Goal: Task Accomplishment & Management: Manage account settings

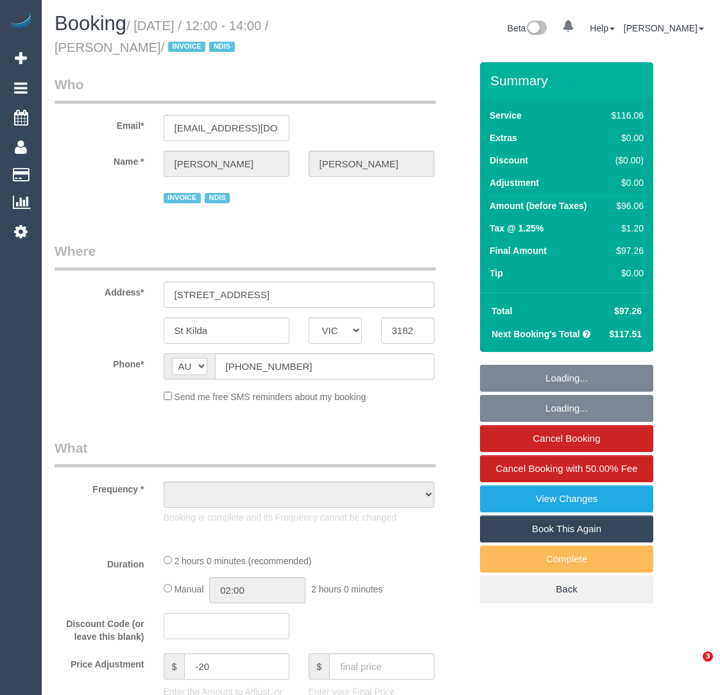
select select "VIC"
select select "object:710"
select select "number:28"
select select "number:14"
select select "number:18"
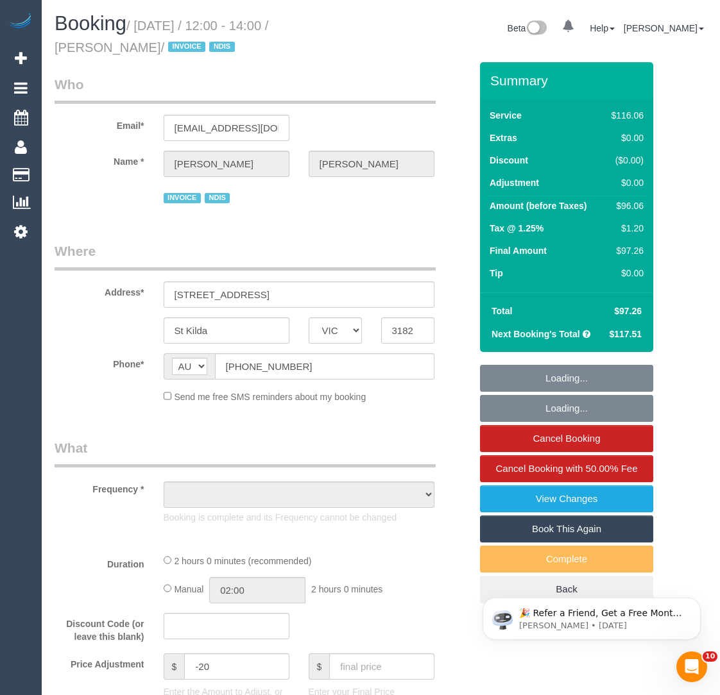
select select "number:25"
select select "number:35"
select select "number:12"
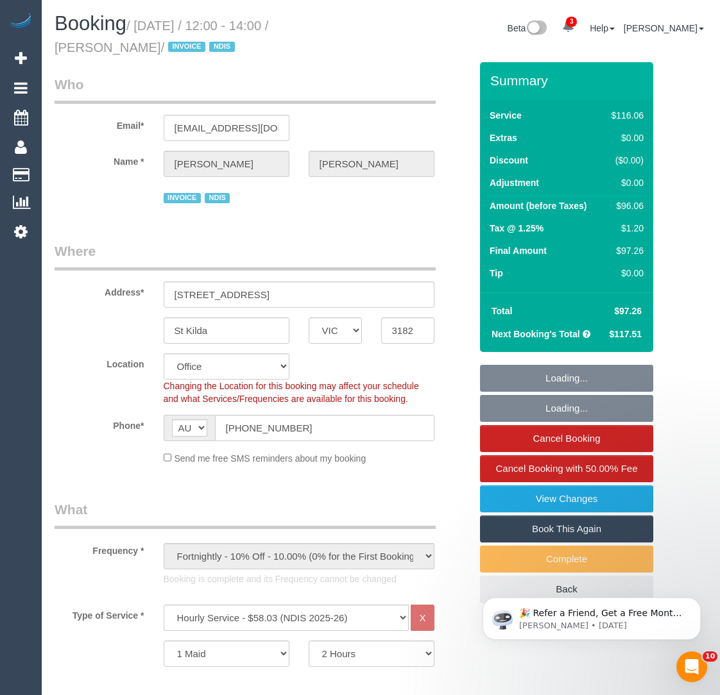
select select "object:780"
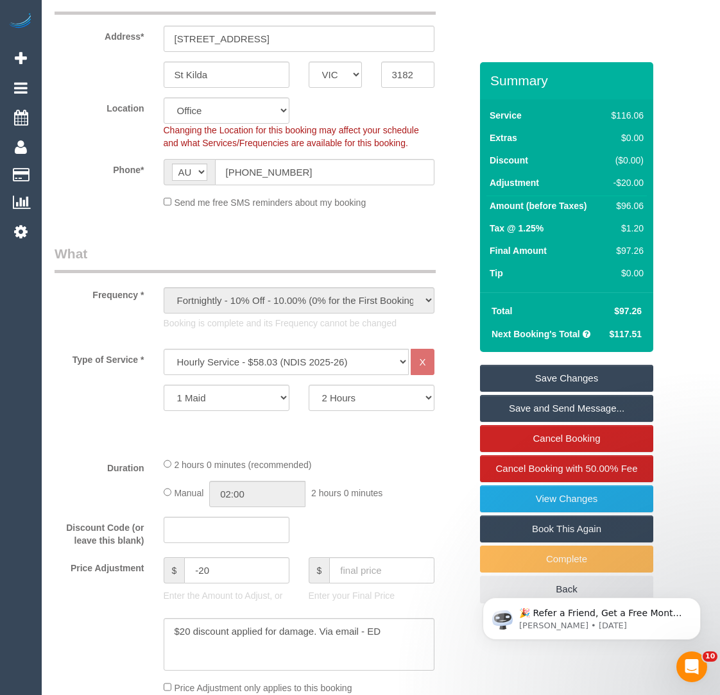
scroll to position [407, 0]
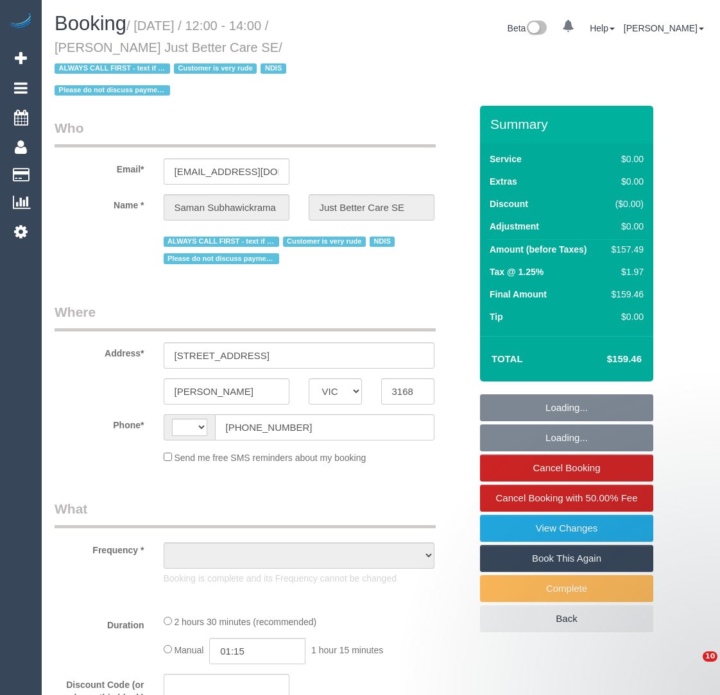
select select "VIC"
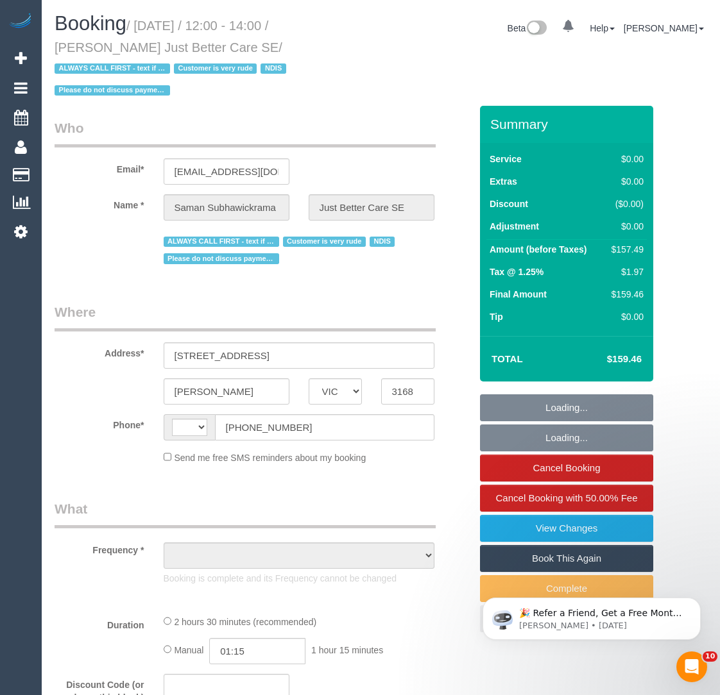
select select "string:AU"
select select "object:569"
select select "150"
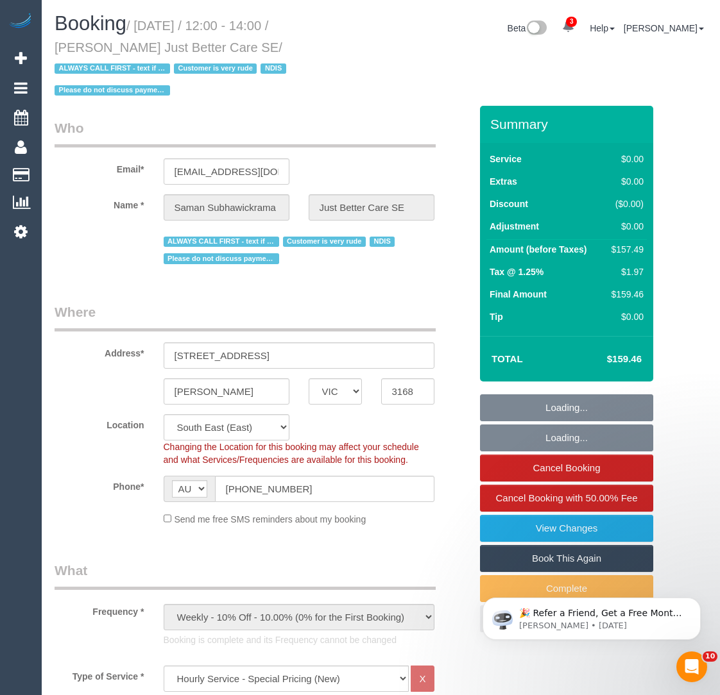
select select "object:695"
select select "number:28"
select select "number:14"
select select "number:18"
select select "number:23"
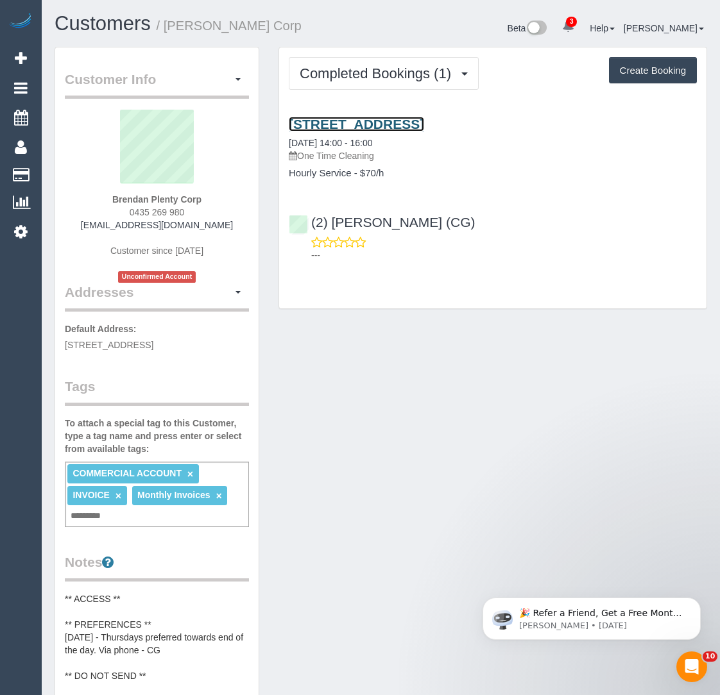
click at [424, 128] on link "1336 Plenty Road, Bundoora, VIC 3083" at bounding box center [356, 124] width 135 height 15
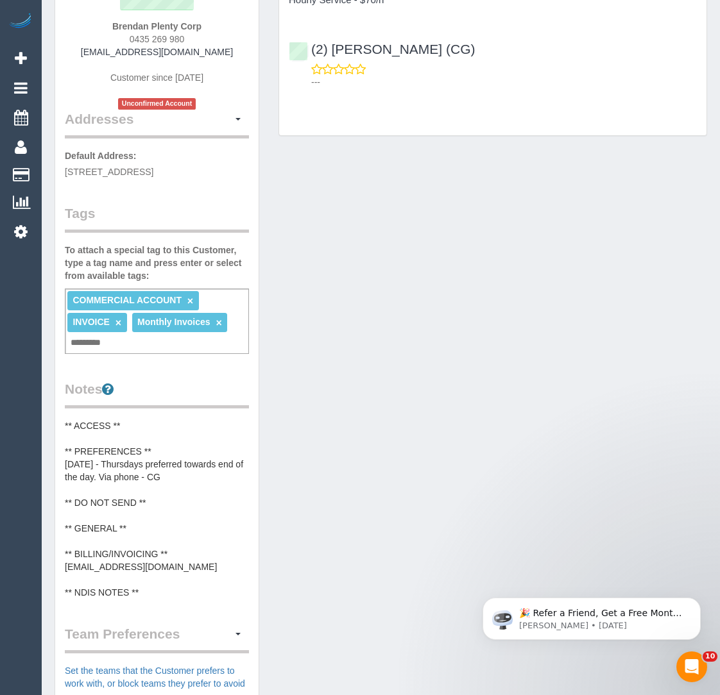
scroll to position [208, 0]
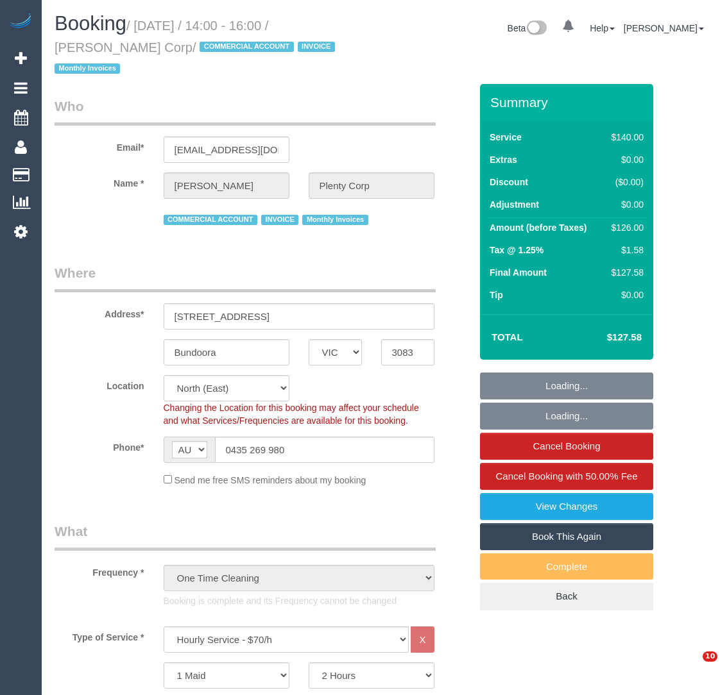
select select "VIC"
select select "object:903"
select select "number:28"
select select "number:14"
select select "number:18"
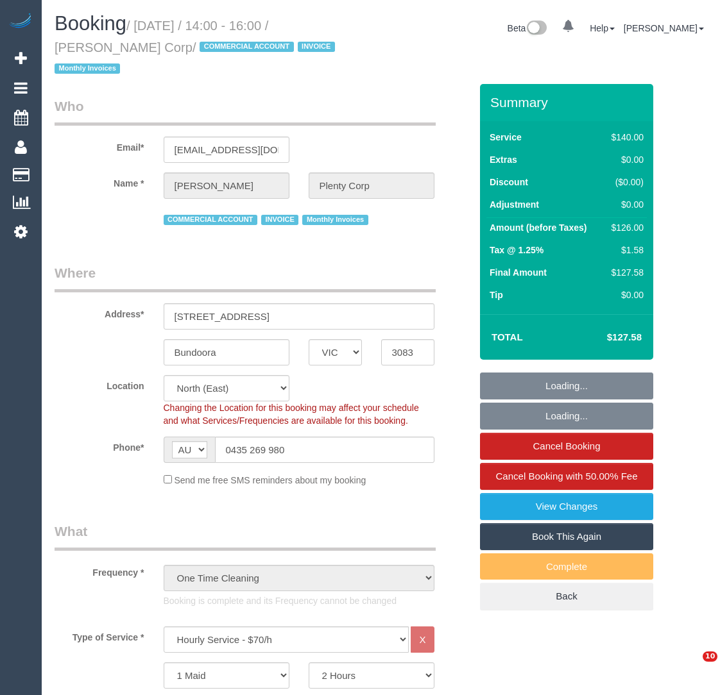
select select "number:23"
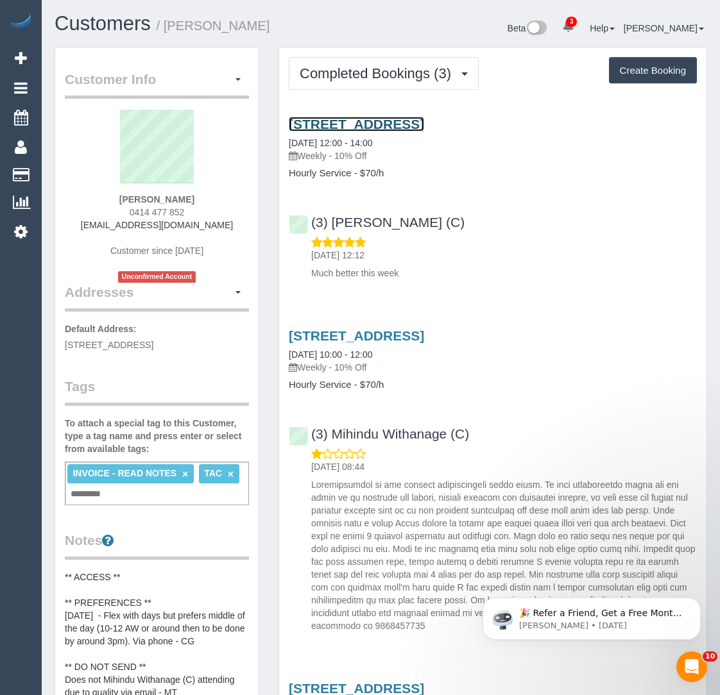
click at [383, 127] on link "[STREET_ADDRESS]" at bounding box center [356, 124] width 135 height 15
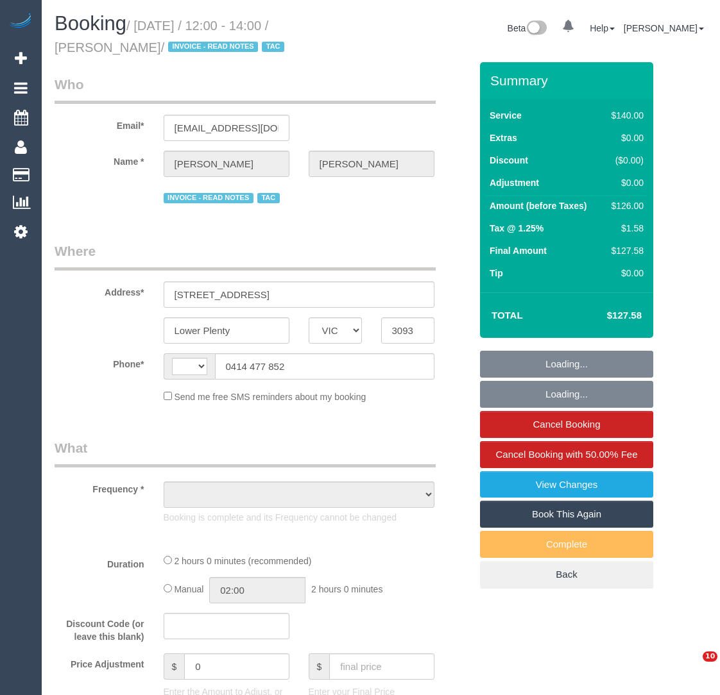
select select "VIC"
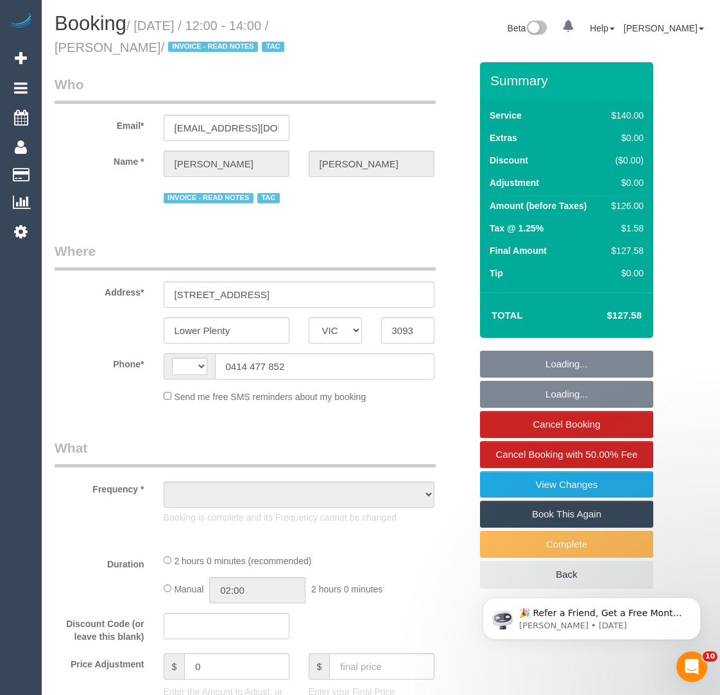
select select "string:AU"
select select "object:620"
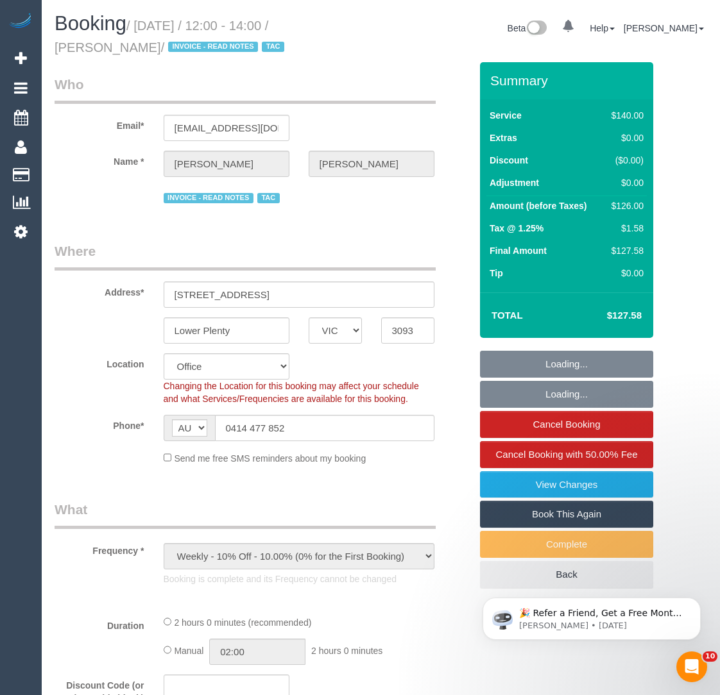
select select "number:27"
select select "number:16"
select select "number:18"
select select "number:23"
select select "number:34"
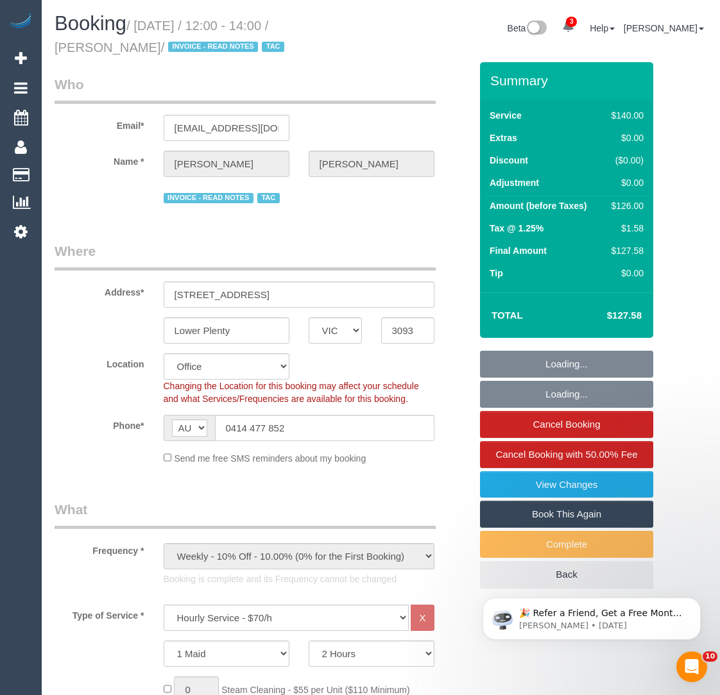
select select "object:2237"
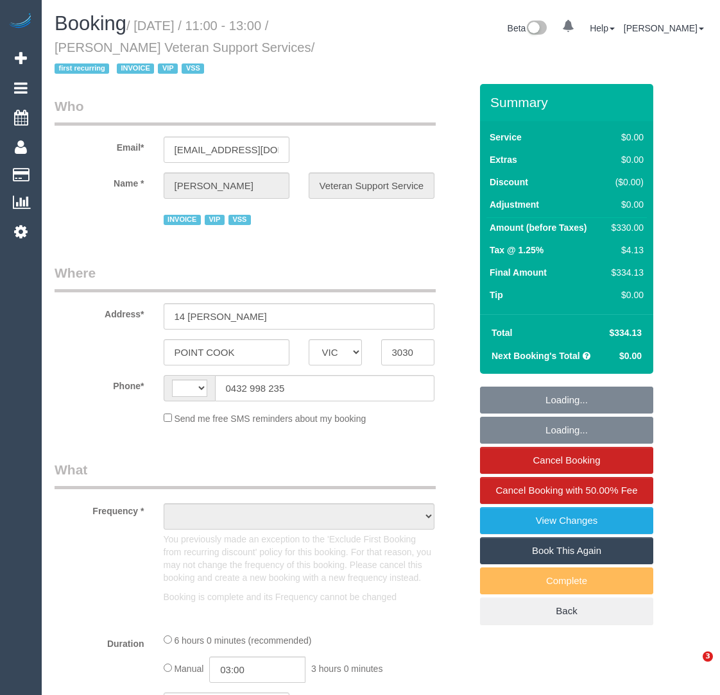
select select "VIC"
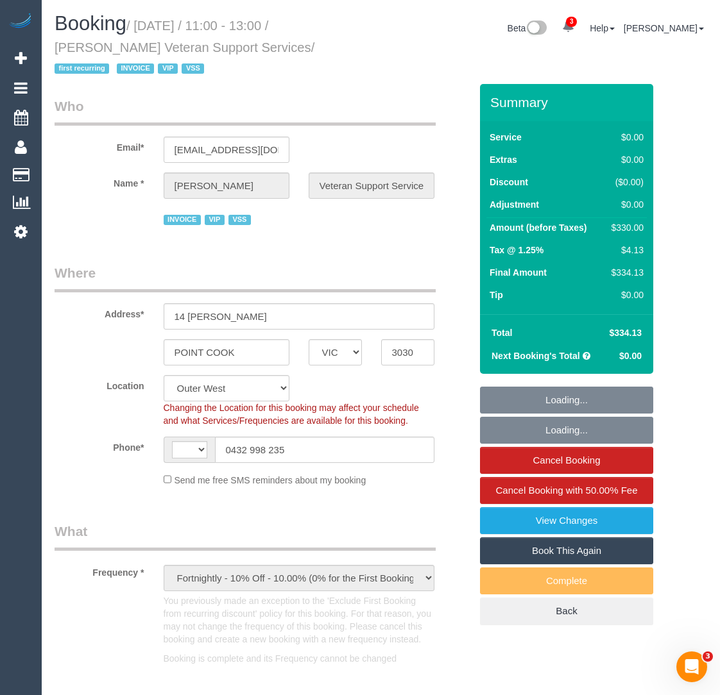
select select "object:835"
select select "string:AU"
select select "360"
select select "number:27"
select select "number:14"
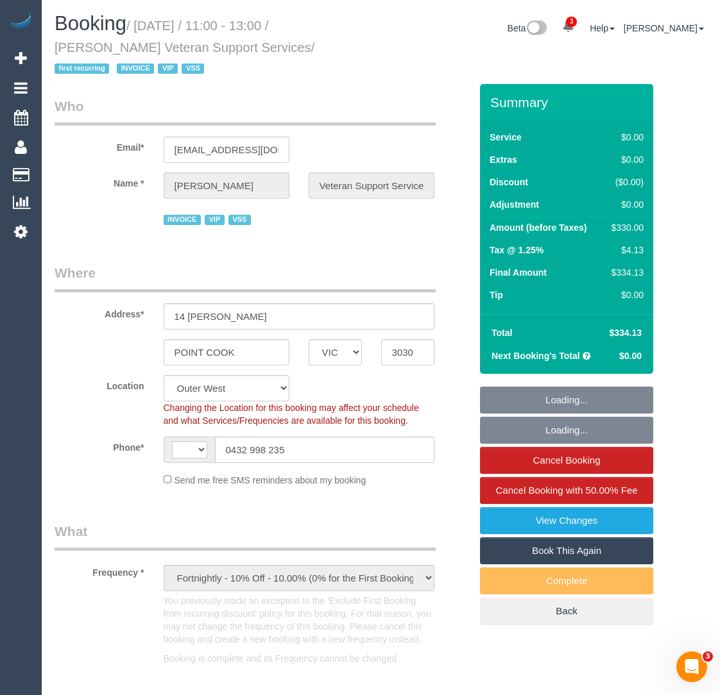
select select "number:19"
select select "number:36"
select select "number:34"
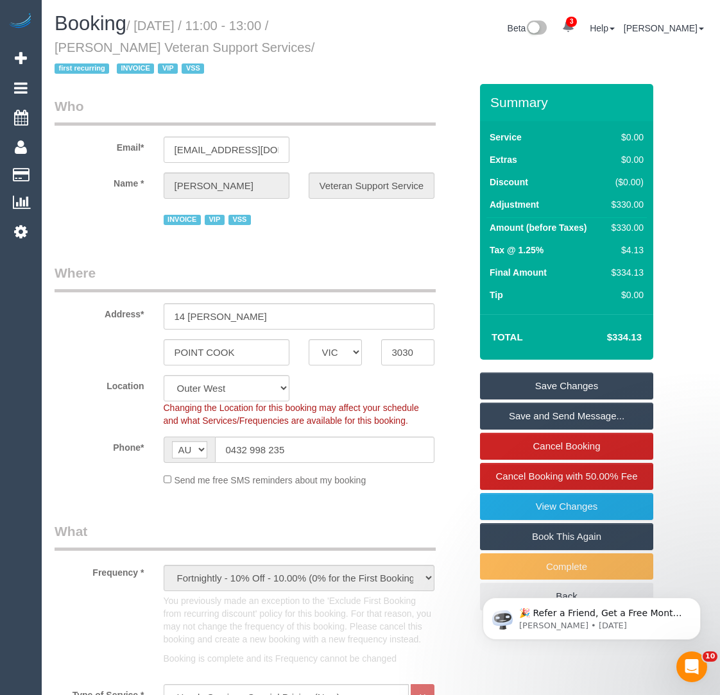
click at [155, 201] on sui-booking-customer "Email* mattallan181@gmail.com Name * Matthew Allan Veteran Support Services INV…" at bounding box center [263, 162] width 416 height 131
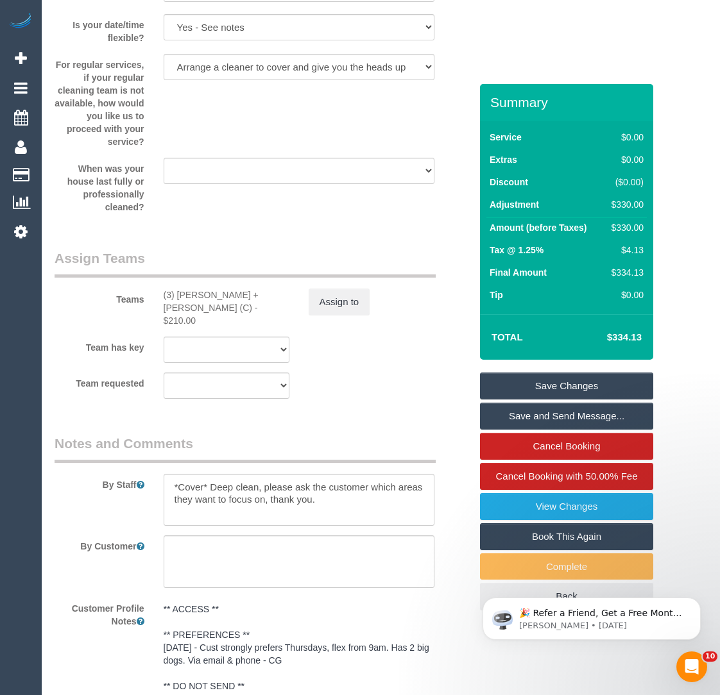
scroll to position [2107, 0]
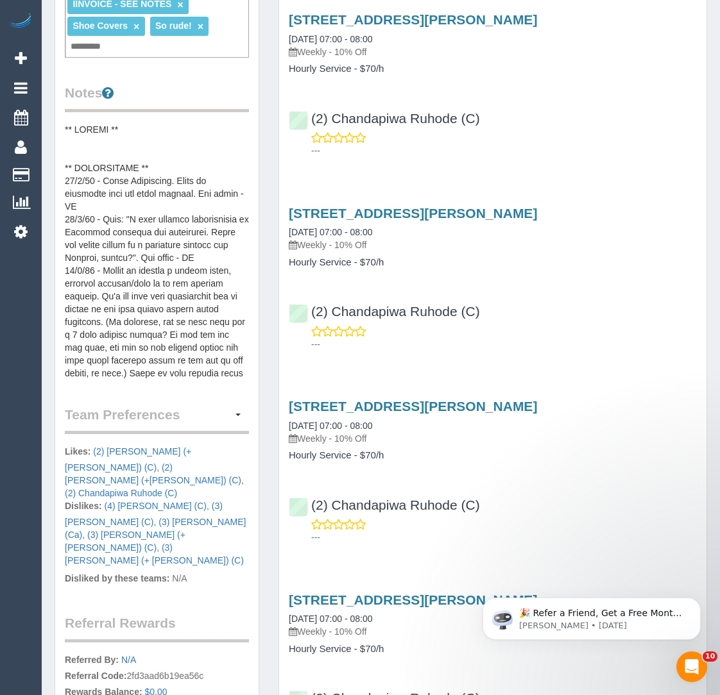
scroll to position [497, 0]
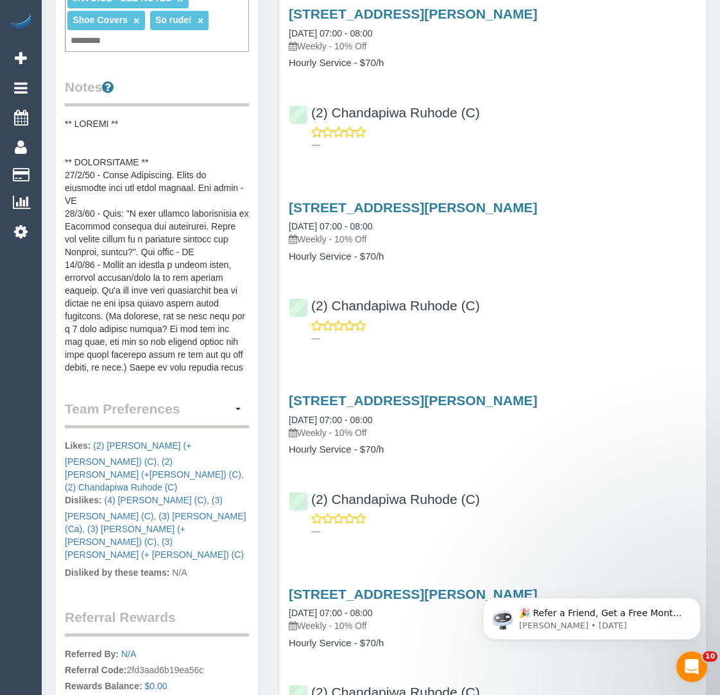
click at [151, 330] on pre at bounding box center [157, 245] width 184 height 257
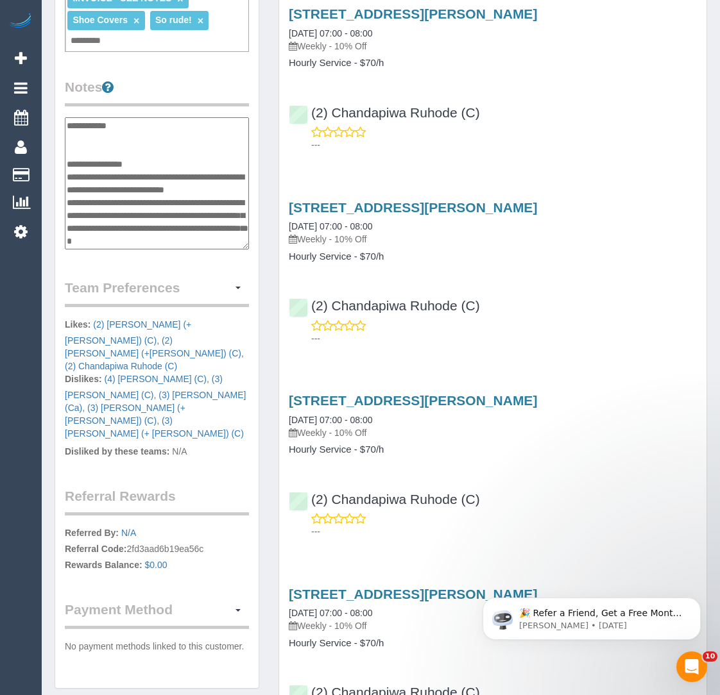
scroll to position [1206, 0]
click at [198, 134] on textarea at bounding box center [157, 182] width 185 height 131
drag, startPoint x: 126, startPoint y: 173, endPoint x: 69, endPoint y: 172, distance: 57.1
click at [69, 172] on textarea at bounding box center [157, 182] width 185 height 131
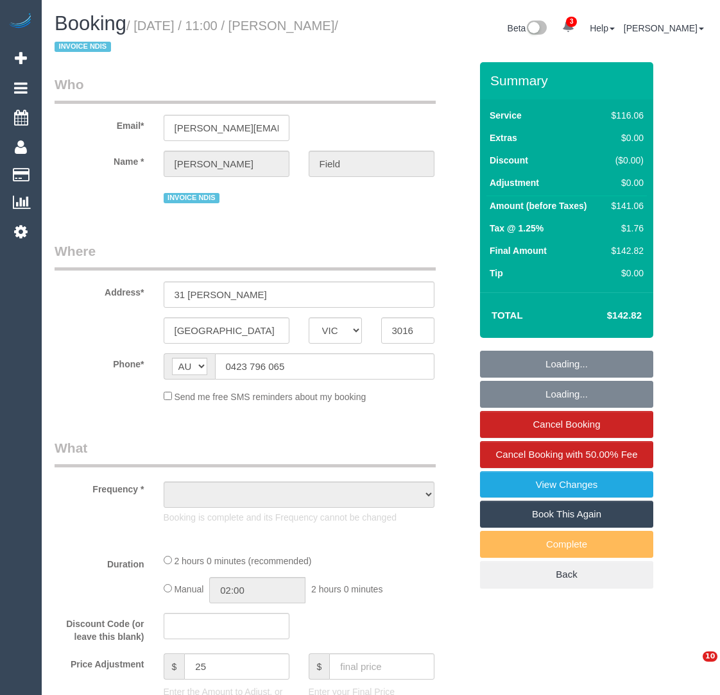
select select "VIC"
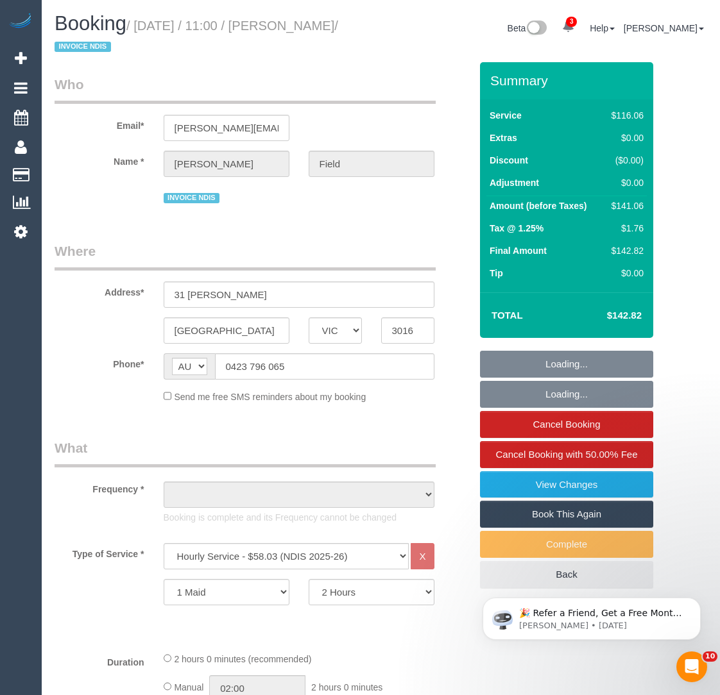
select select "object:637"
select select "number:27"
select select "number:14"
select select "number:19"
select select "number:36"
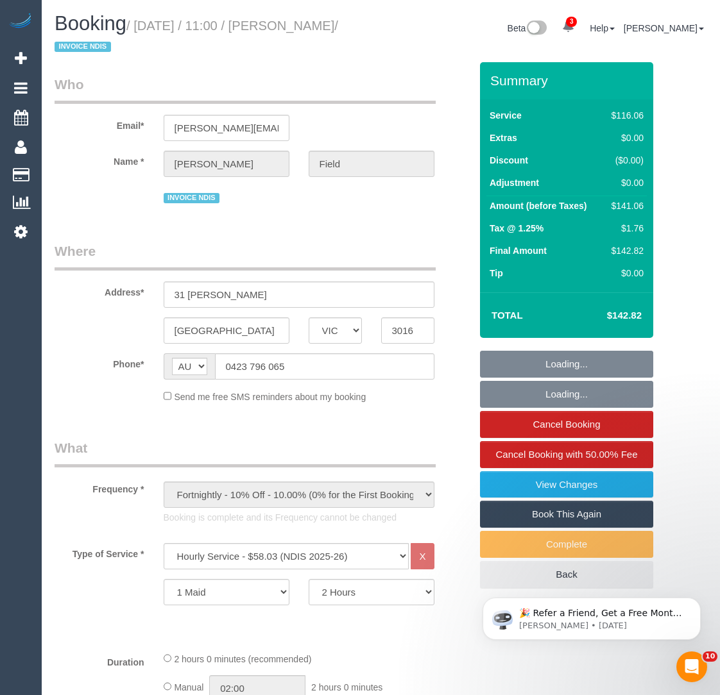
select select "number:35"
select select "number:12"
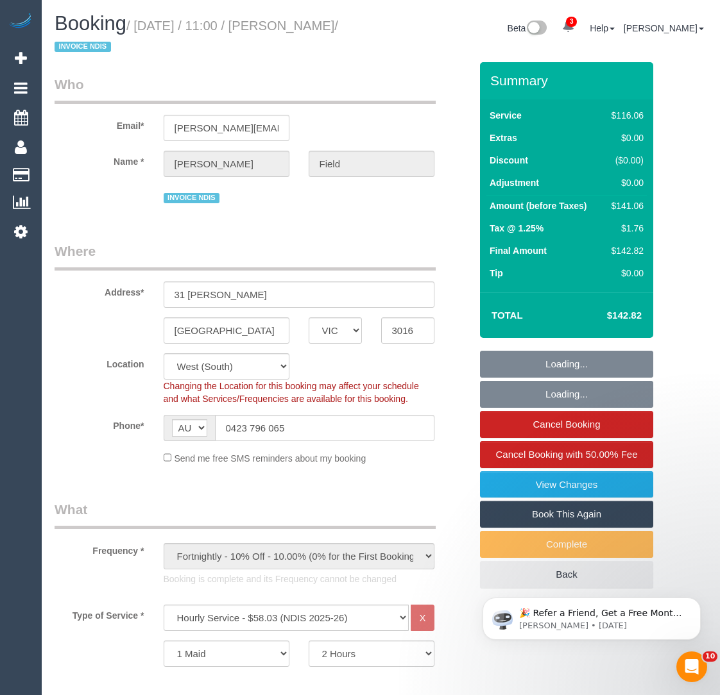
select select "object:1278"
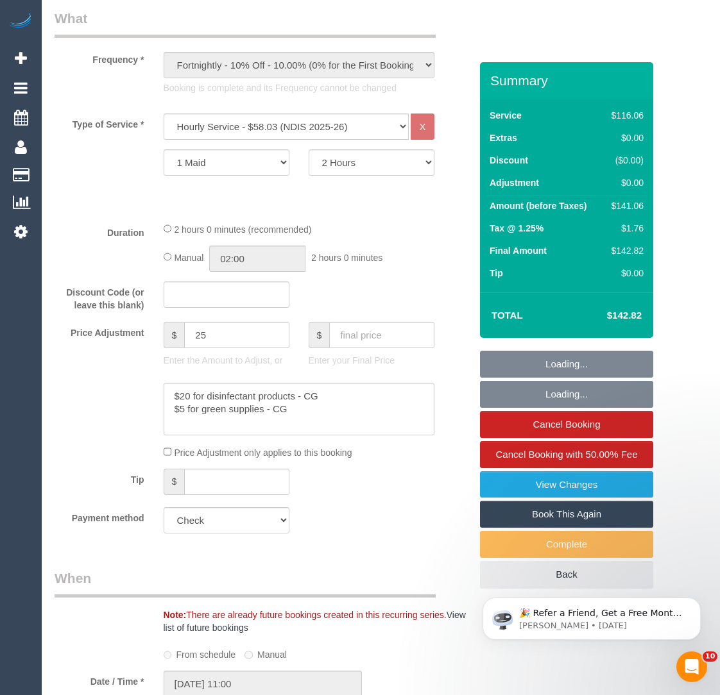
scroll to position [493, 0]
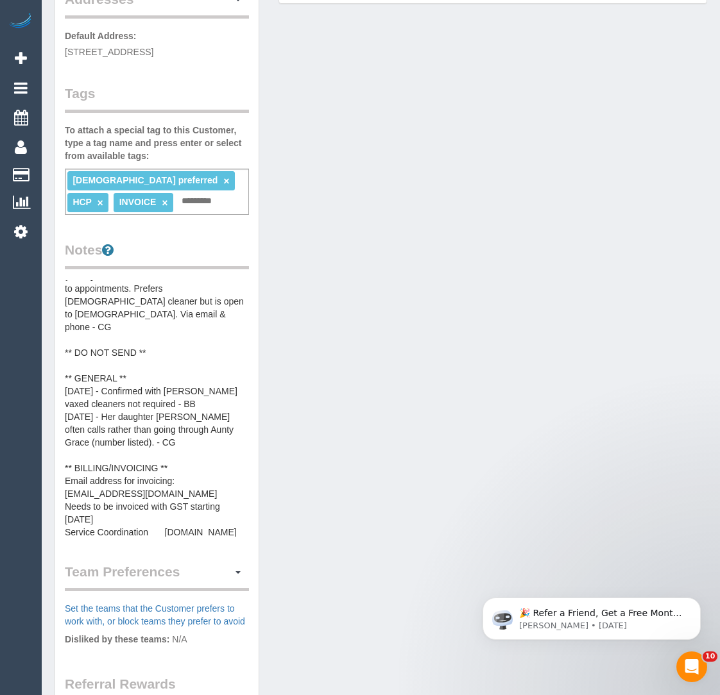
scroll to position [68, 0]
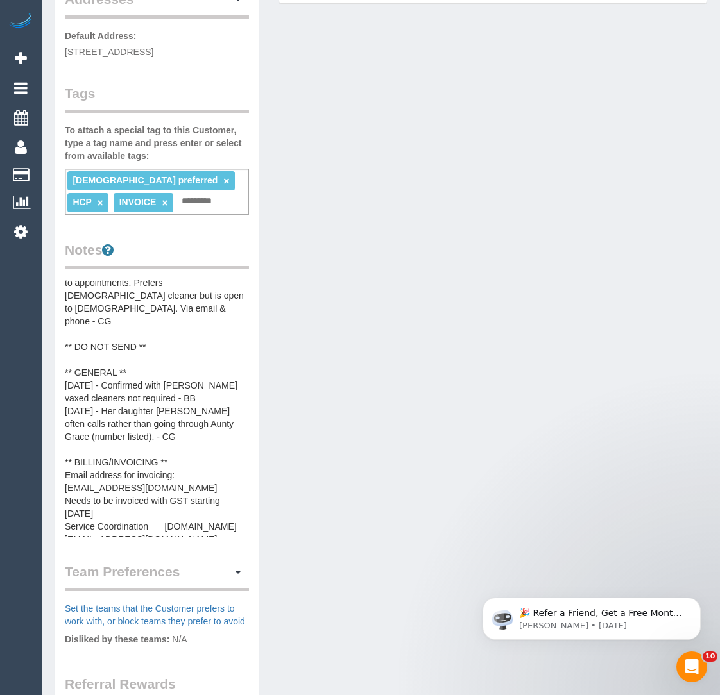
click at [174, 436] on pre "** ACCESS ** ** PREFERENCES ** [DATE] - Fridays strongly preferred, could do [D…" at bounding box center [157, 408] width 184 height 257
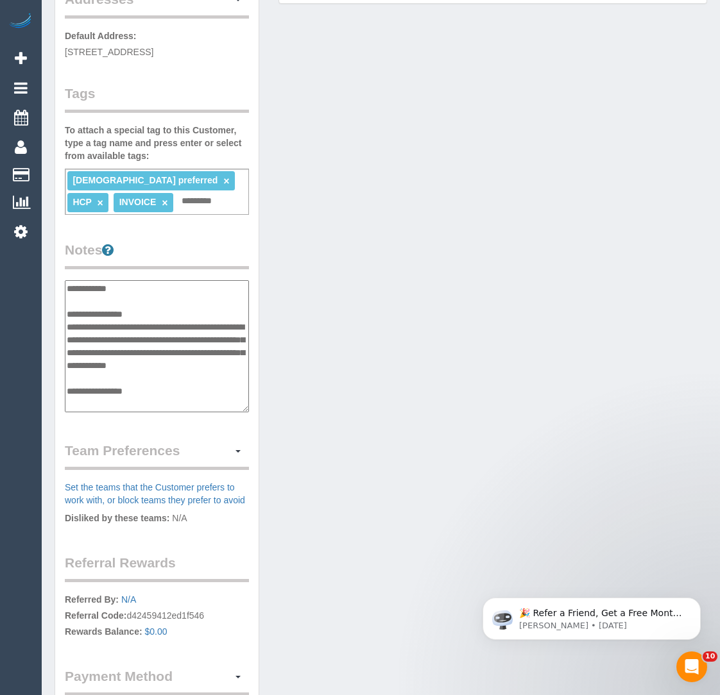
scroll to position [205, 0]
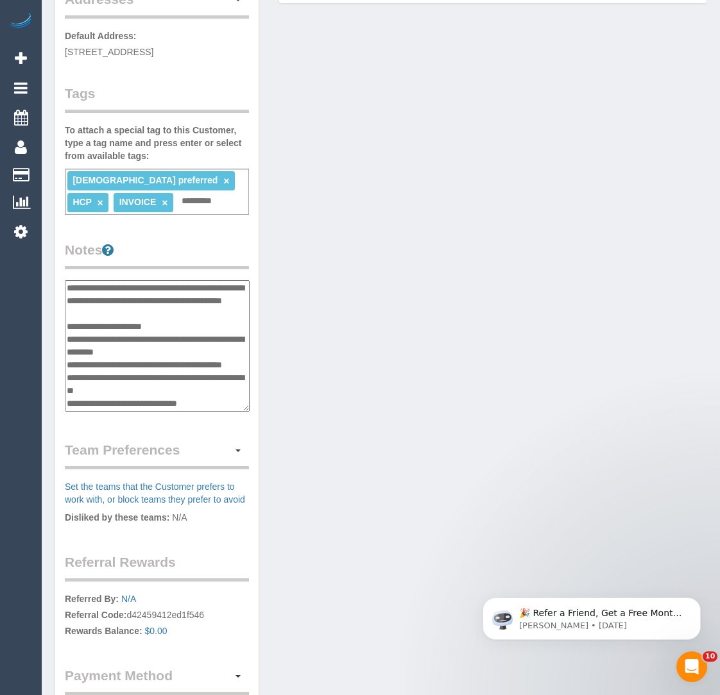
drag, startPoint x: 224, startPoint y: 307, endPoint x: 67, endPoint y: 308, distance: 157.2
click at [67, 308] on textarea "**********" at bounding box center [157, 345] width 185 height 131
click at [114, 330] on textarea "**********" at bounding box center [157, 345] width 185 height 131
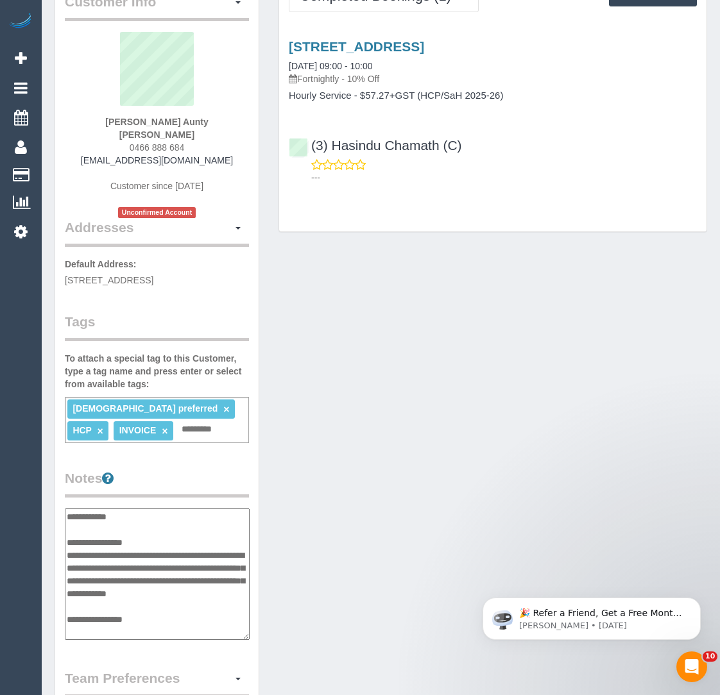
scroll to position [0, 0]
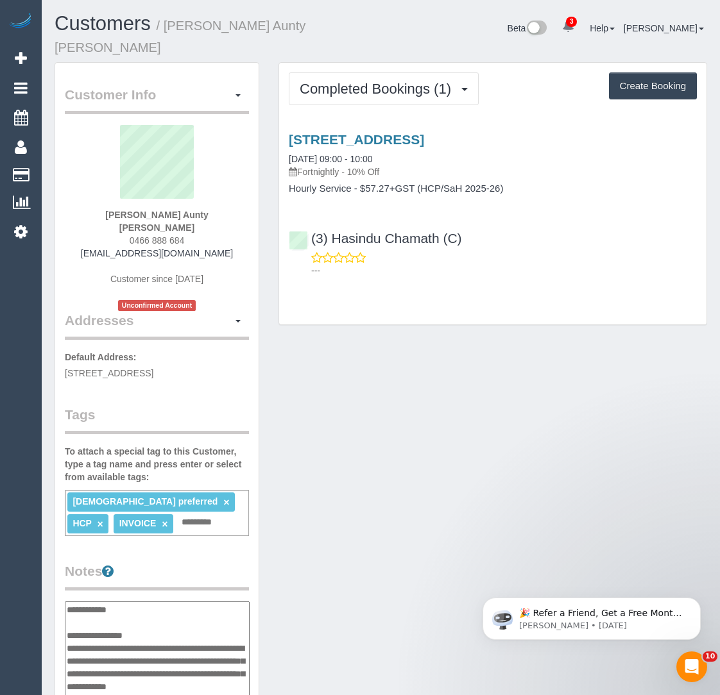
click at [392, 132] on div "[STREET_ADDRESS] [DATE] 09:00 - 10:00 Fortnightly - 10% Off" at bounding box center [493, 155] width 408 height 46
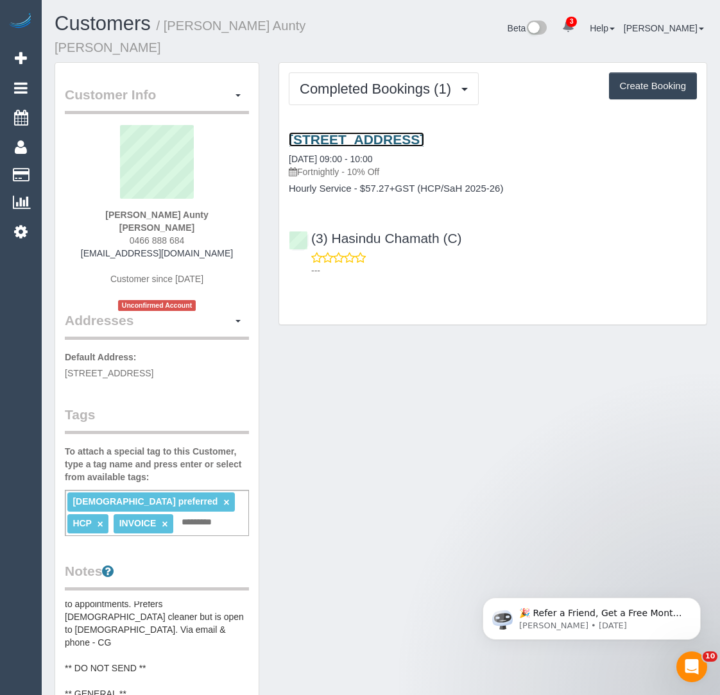
click at [395, 132] on link "[STREET_ADDRESS]" at bounding box center [356, 139] width 135 height 15
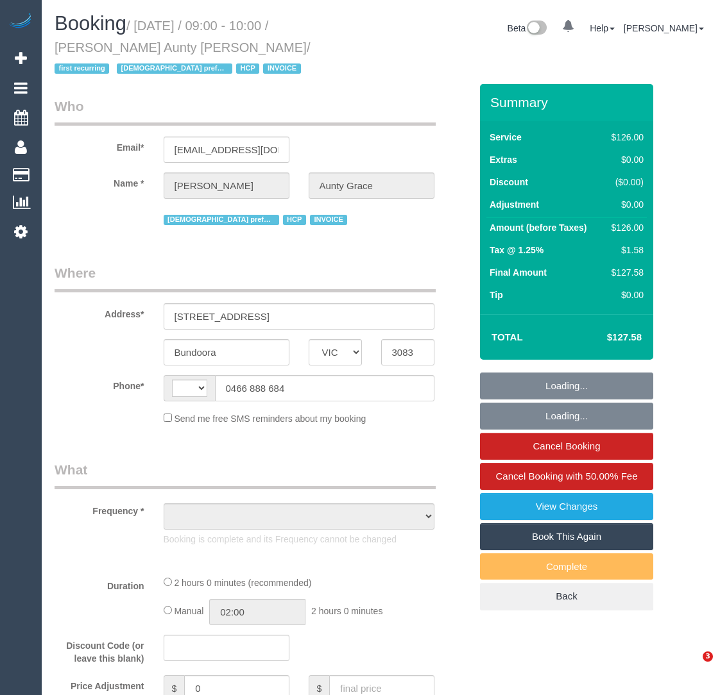
select select "VIC"
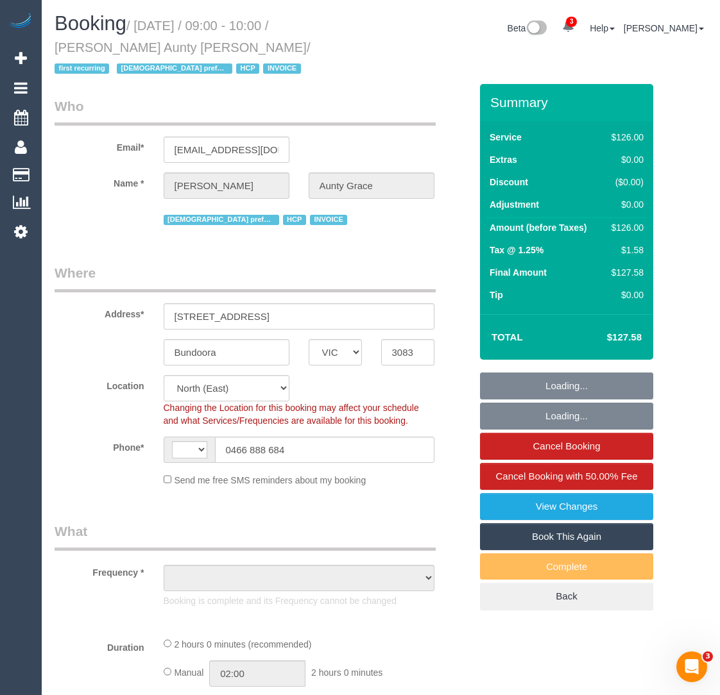
select select "string:AU"
select select "object:569"
select select "120"
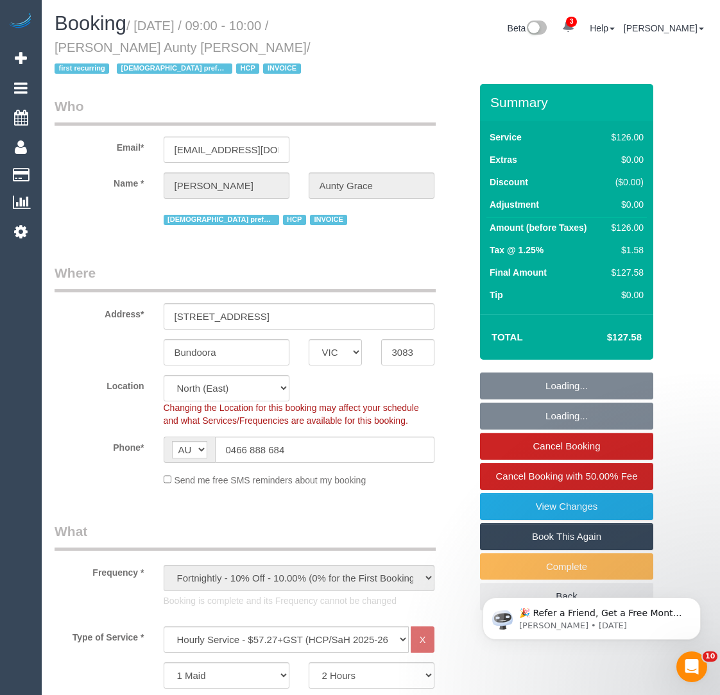
select select "number:28"
select select "number:14"
select select "number:19"
select select "number:25"
select select "number:35"
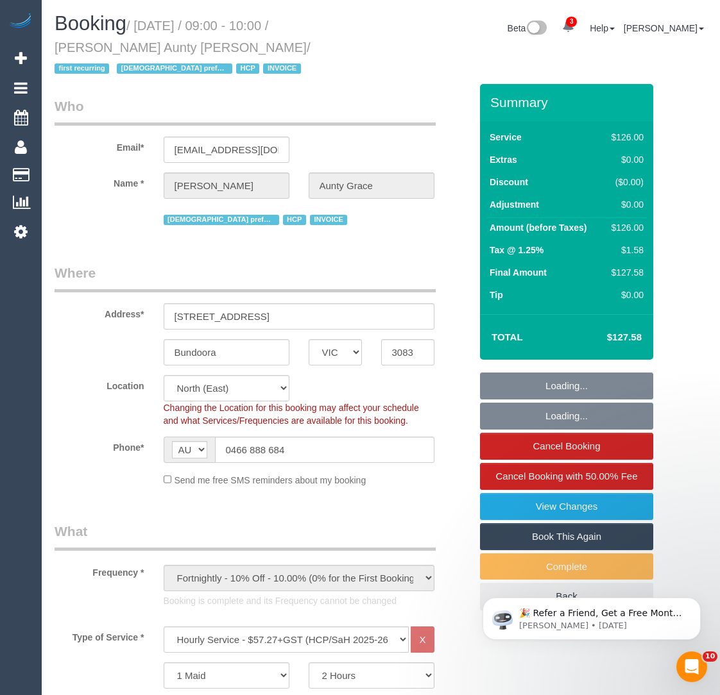
select select "object:1444"
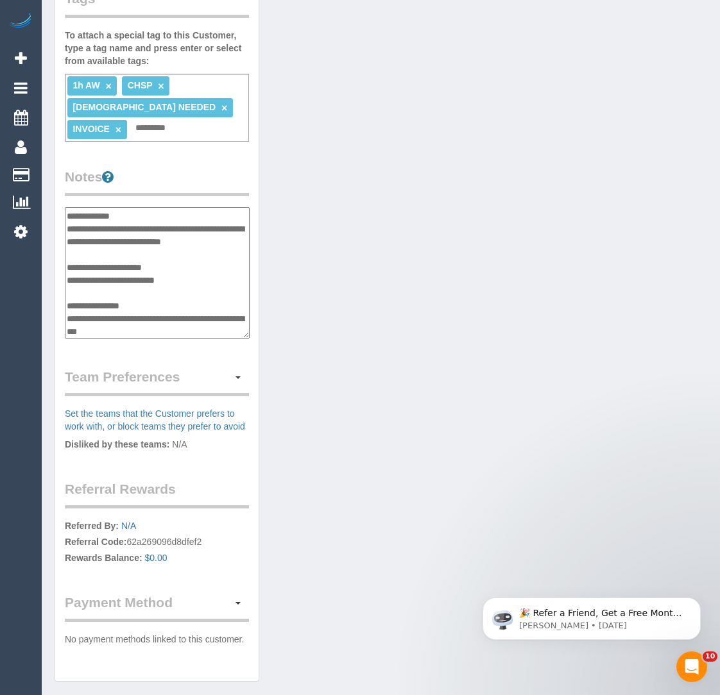
scroll to position [403, 0]
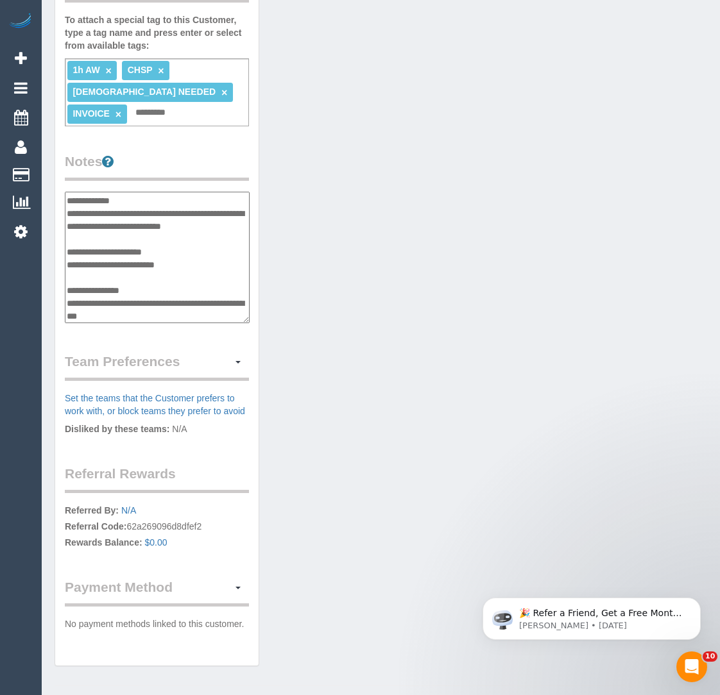
click at [172, 299] on textarea "**********" at bounding box center [157, 257] width 185 height 131
drag, startPoint x: 221, startPoint y: 312, endPoint x: 66, endPoint y: 309, distance: 154.6
click at [66, 309] on textarea "**********" at bounding box center [157, 257] width 185 height 131
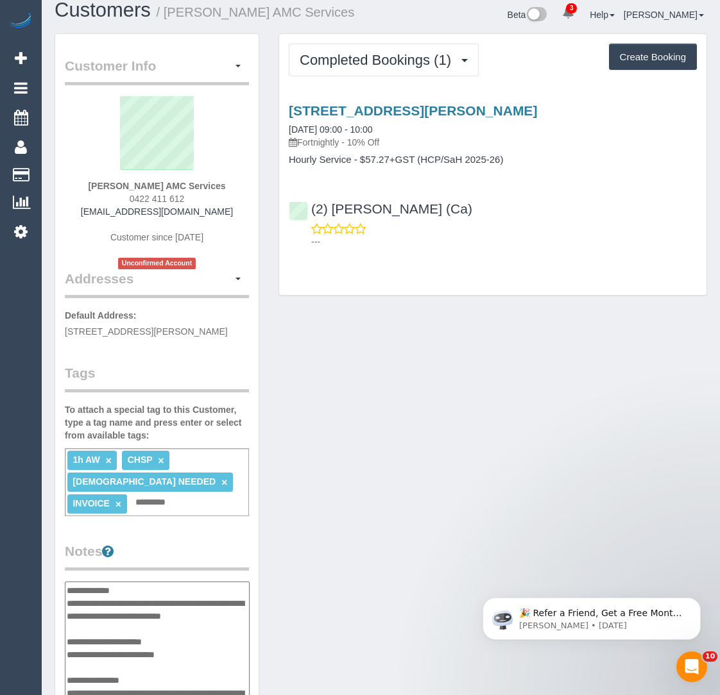
scroll to position [0, 0]
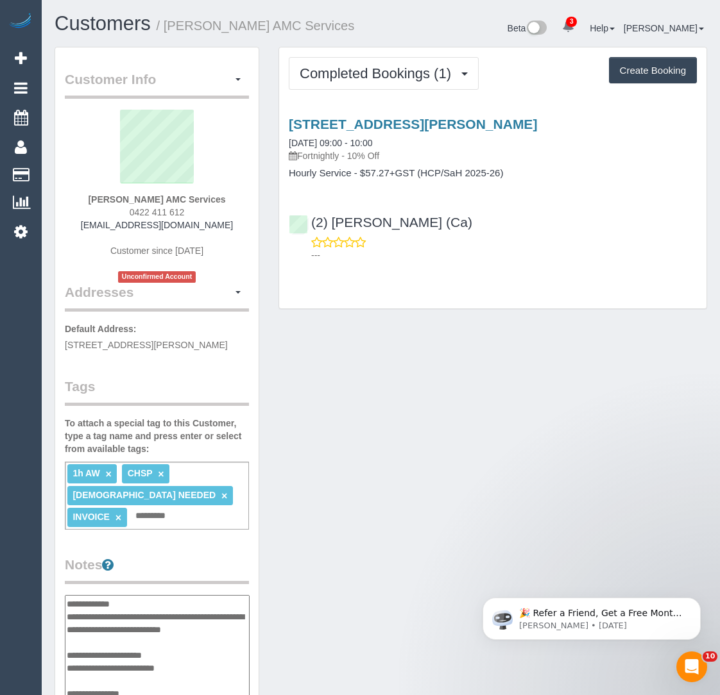
click at [348, 132] on div "Unit 2, 58 William Street, St Albans, VIC 3021 15/08/2025 09:00 - 10:00 Fortnig…" at bounding box center [493, 140] width 408 height 46
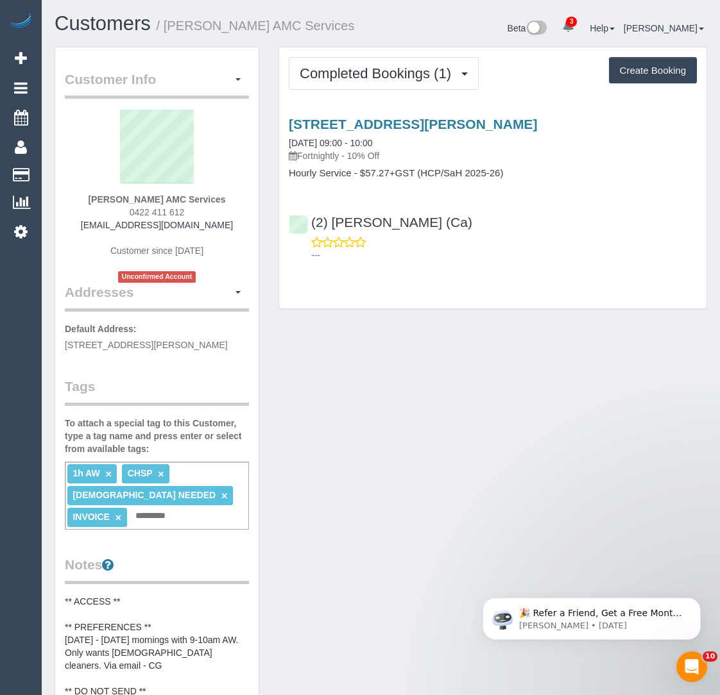
click at [355, 131] on div "Unit 2, 58 William Street, St Albans, VIC 3021 15/08/2025 09:00 - 10:00 Fortnig…" at bounding box center [493, 140] width 408 height 46
click at [377, 112] on div "Unit 2, 58 William Street, St Albans, VIC 3021 15/08/2025 09:00 - 10:00 Fortnig…" at bounding box center [492, 187] width 427 height 162
click at [378, 124] on link "Unit 2, 58 William Street, St Albans, VIC 3021" at bounding box center [413, 124] width 248 height 15
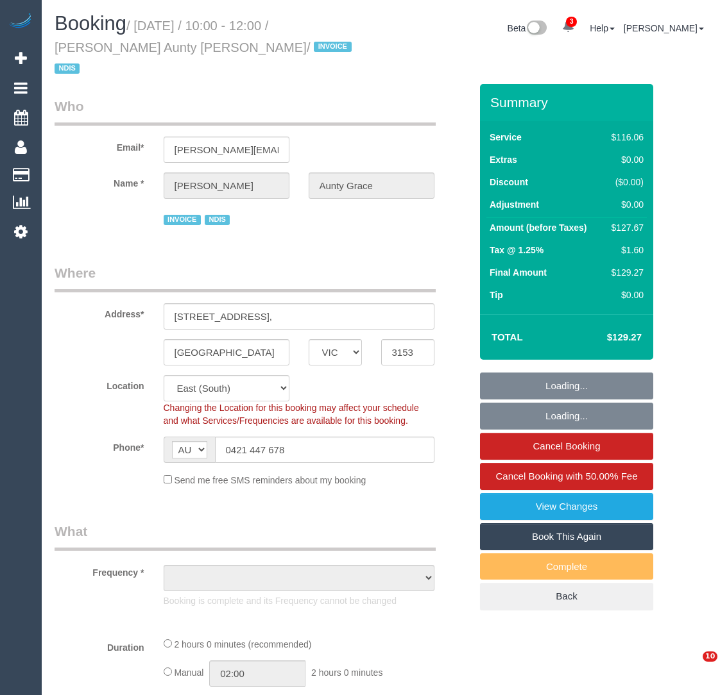
select select "VIC"
select select "object:773"
select select "number:27"
select select "number:14"
select select "number:18"
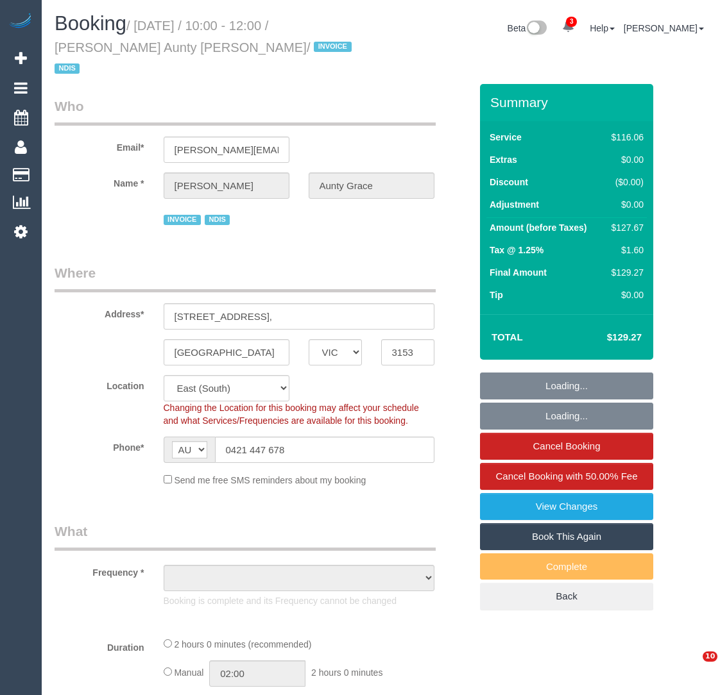
select select "number:25"
select select "number:33"
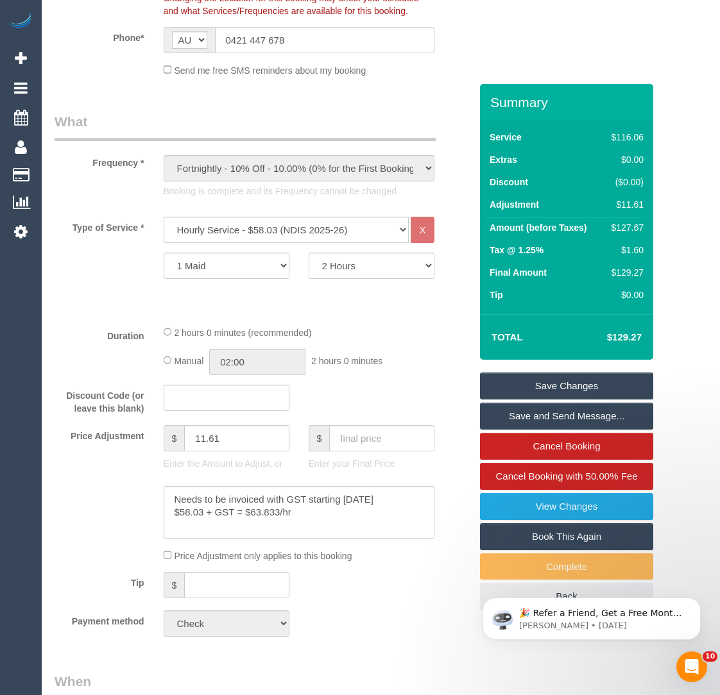
scroll to position [428, 0]
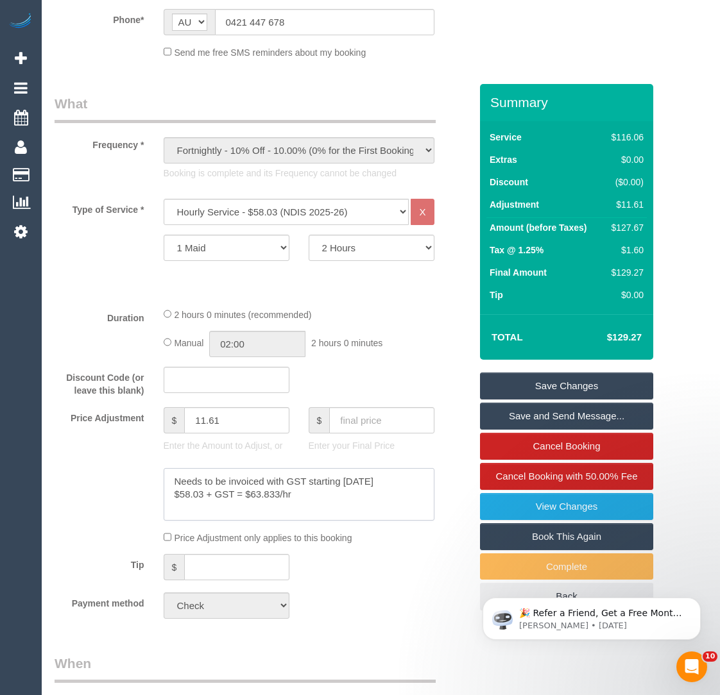
drag, startPoint x: 313, startPoint y: 479, endPoint x: 174, endPoint y: 457, distance: 140.8
click at [174, 468] on textarea at bounding box center [299, 494] width 271 height 53
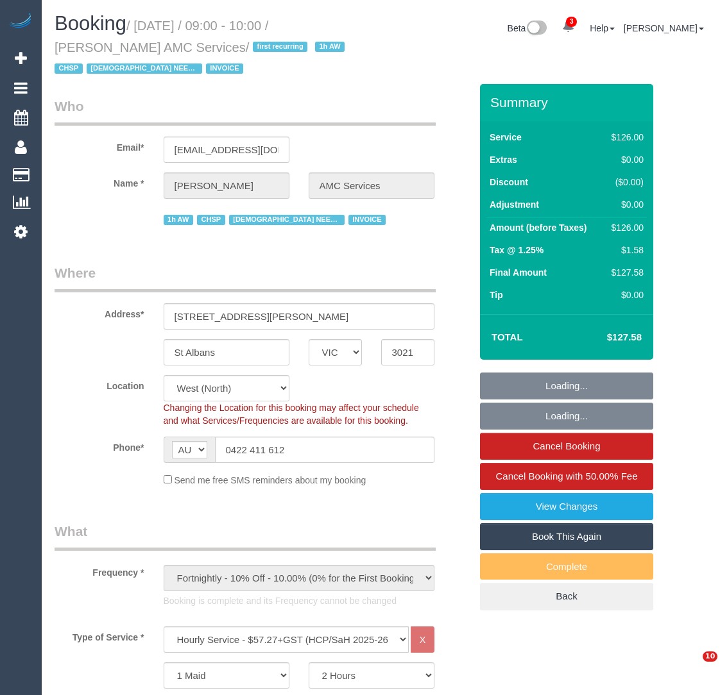
select select "VIC"
select select "120"
select select "number:28"
select select "number:14"
select select "number:19"
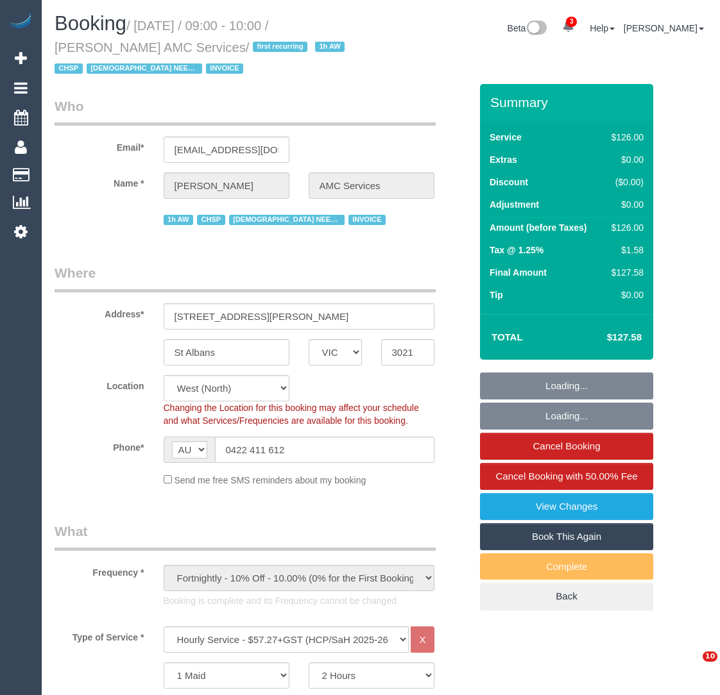
select select "number:25"
select select "number:35"
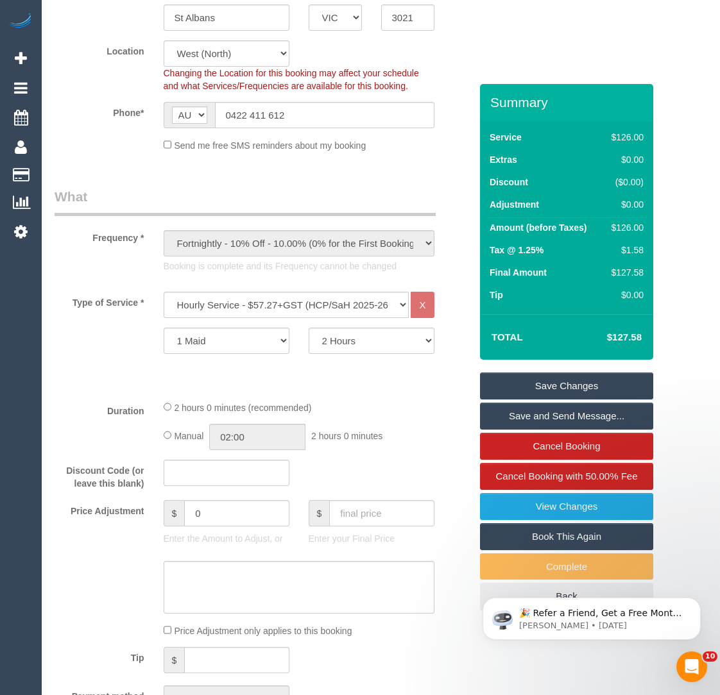
scroll to position [373, 0]
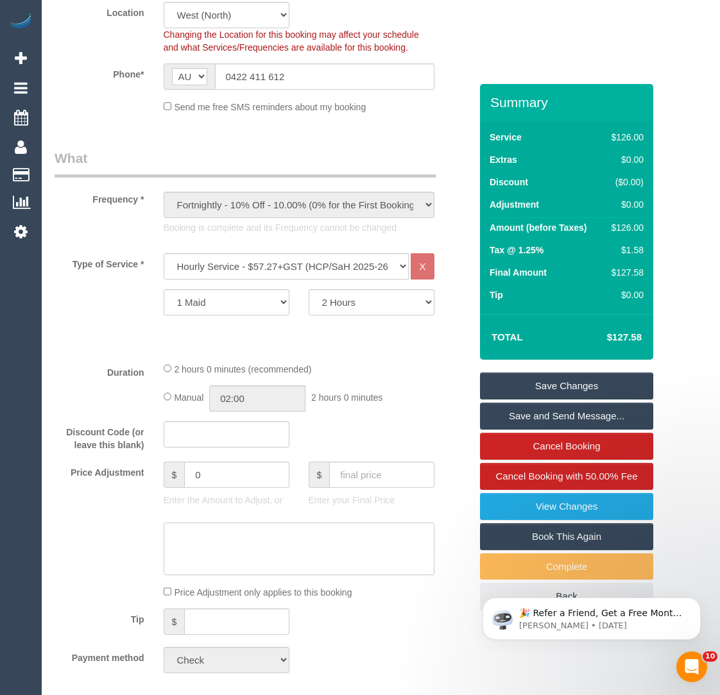
click at [217, 547] on textarea at bounding box center [299, 549] width 271 height 53
paste textarea "Needs to be invoiced with GST starting [DATE] $58.03 + GST = $63.833/hr"
type textarea "Needs to be invoiced with GST starting [DATE] $58.03 + GST = $63.833/hr"
click at [207, 472] on input "0" at bounding box center [236, 475] width 105 height 26
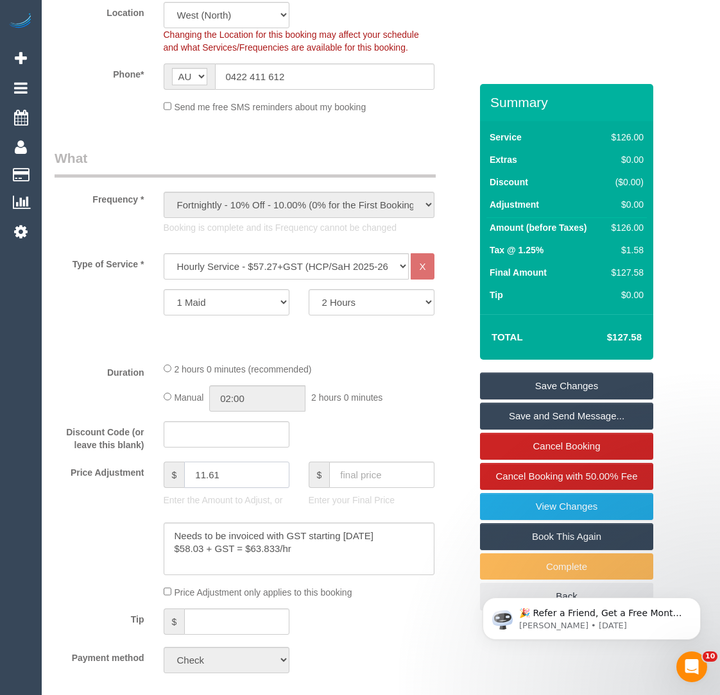
type input "11.61"
click at [321, 445] on div "Discount Code (or leave this blank)" at bounding box center [262, 436] width 435 height 31
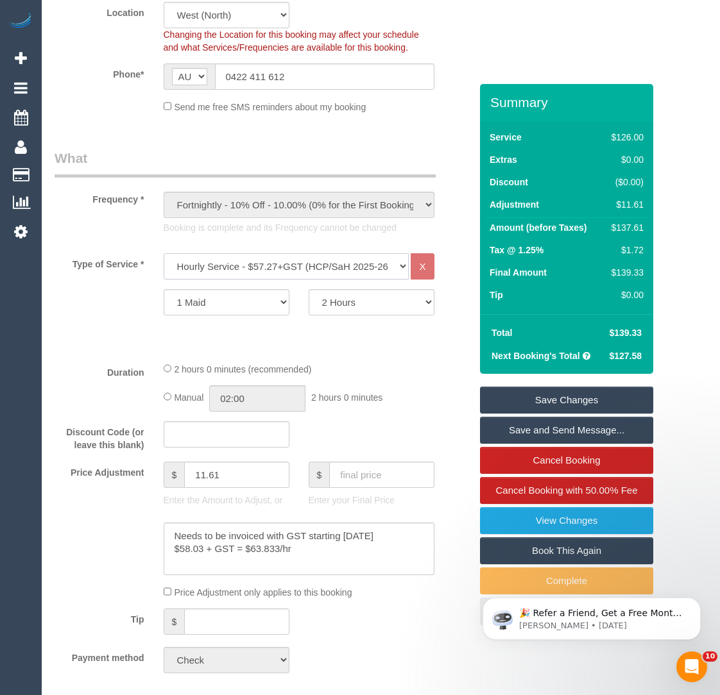
click at [335, 272] on select "Hourly Service - $70/h Hourly Service - $65/h Hourly Service - $60/h Hourly Ser…" at bounding box center [287, 266] width 246 height 26
drag, startPoint x: 246, startPoint y: 478, endPoint x: 176, endPoint y: 450, distance: 74.6
click at [168, 469] on div "$ 11.61" at bounding box center [227, 475] width 126 height 26
type input "0"
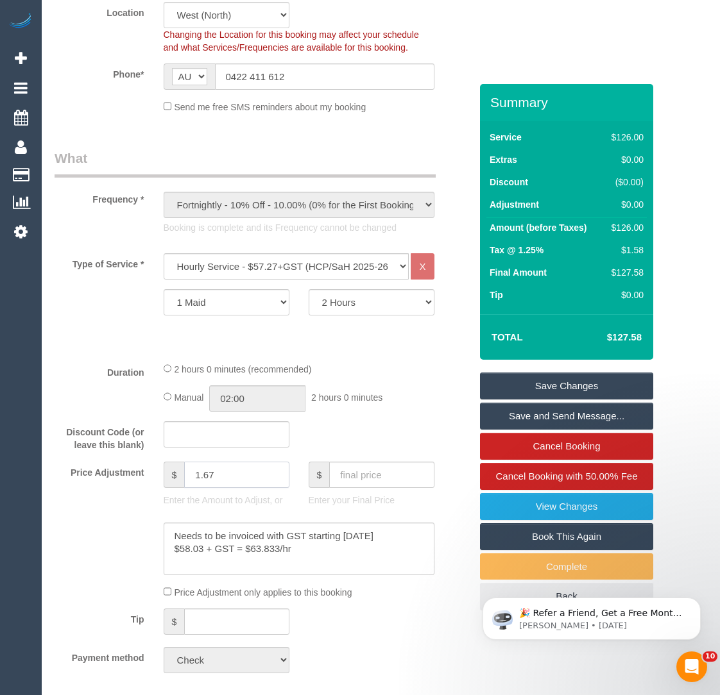
type input "1.67"
click at [52, 534] on div at bounding box center [262, 549] width 435 height 53
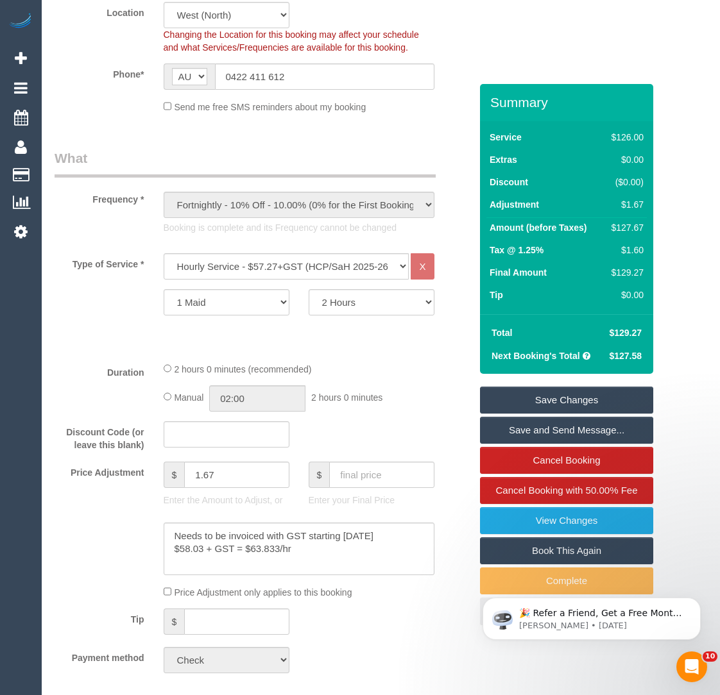
click at [516, 403] on link "Save Changes" at bounding box center [566, 400] width 173 height 27
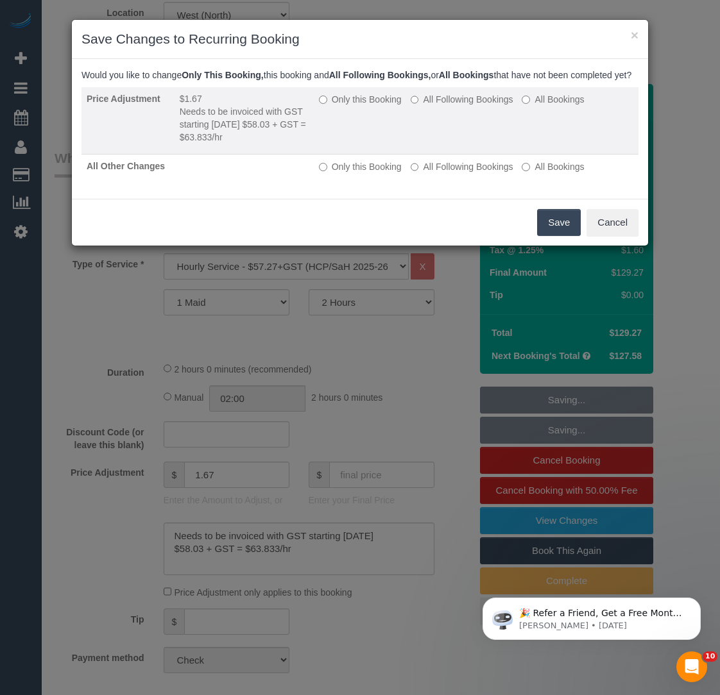
click at [456, 106] on label "All Following Bookings" at bounding box center [462, 99] width 103 height 13
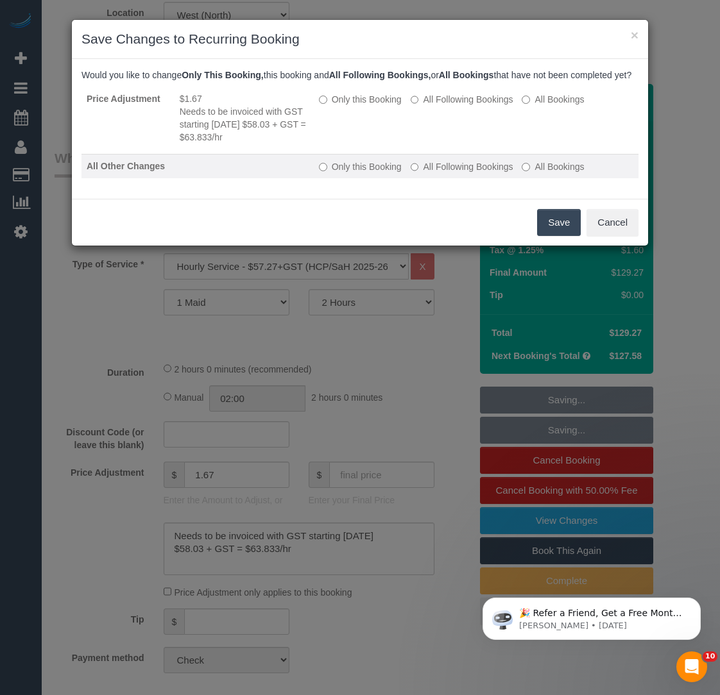
click at [446, 173] on label "All Following Bookings" at bounding box center [462, 166] width 103 height 13
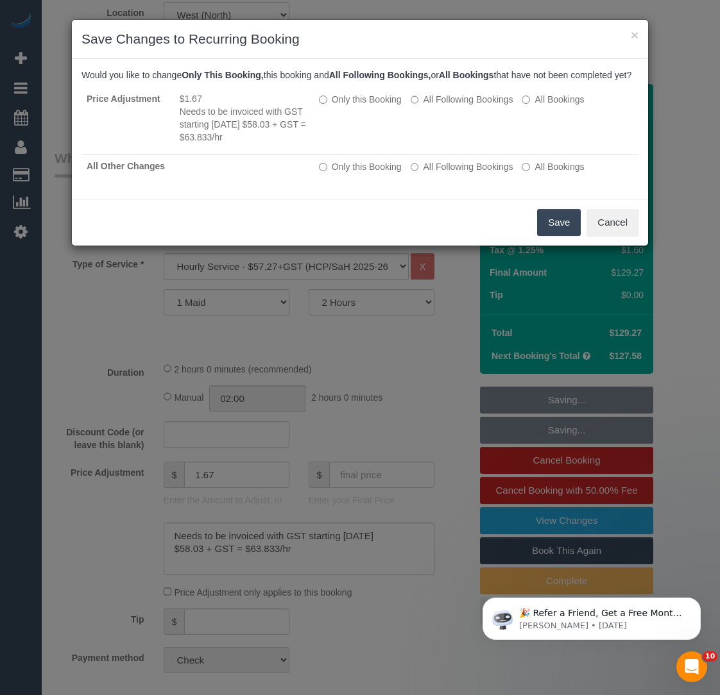
click at [541, 229] on button "Save" at bounding box center [559, 222] width 44 height 27
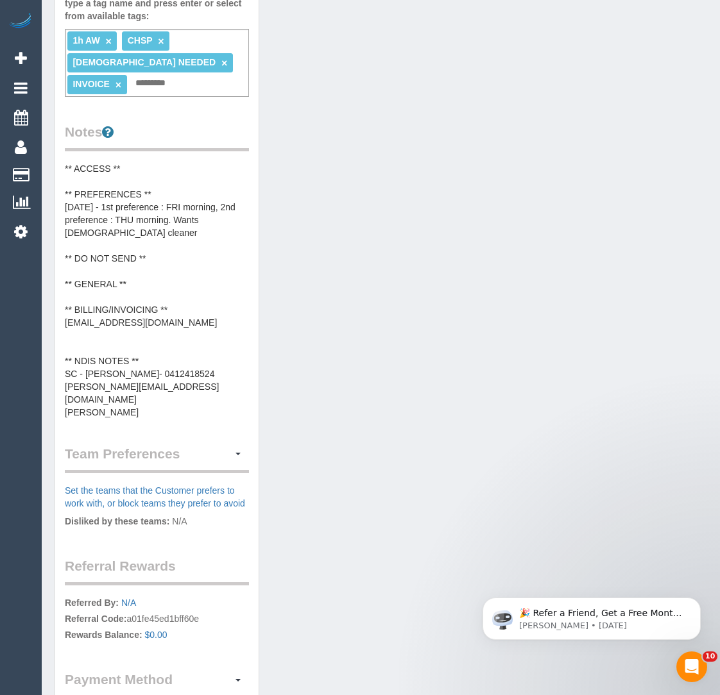
scroll to position [439, 0]
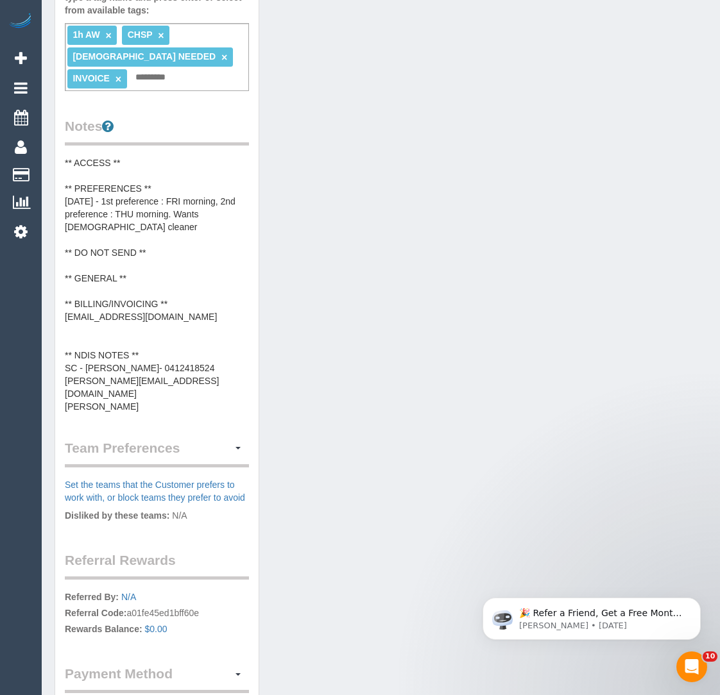
click at [146, 413] on pre "** ACCESS ** ** PREFERENCES ** [DATE] - 1st preference : FRI morning, 2nd prefe…" at bounding box center [157, 285] width 184 height 257
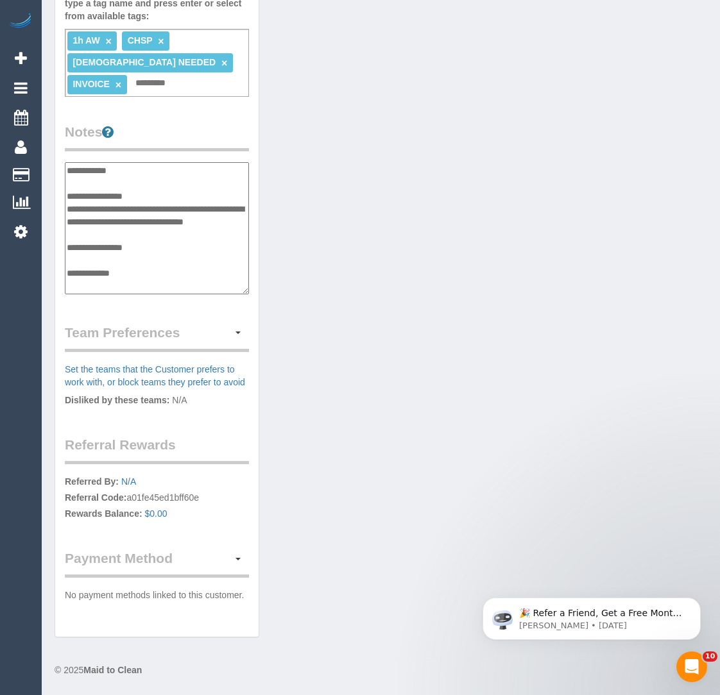
scroll to position [140, 0]
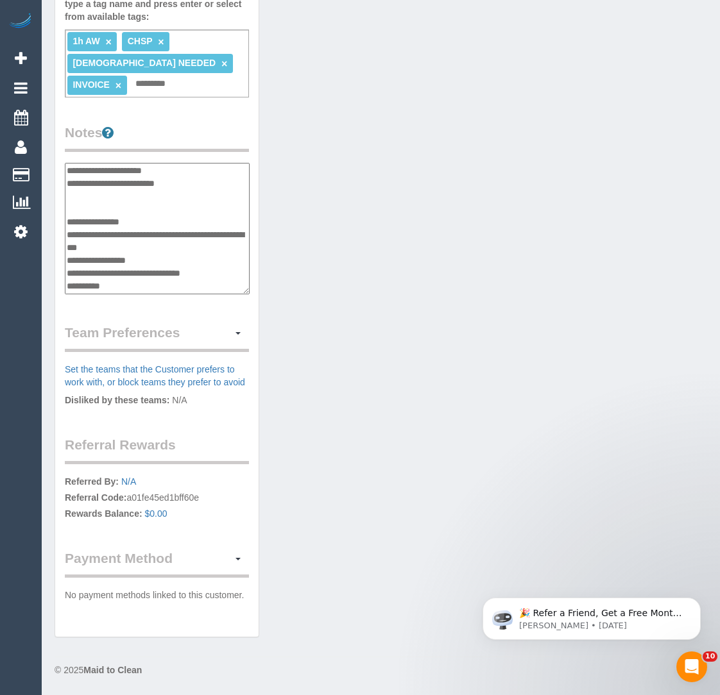
drag, startPoint x: 218, startPoint y: 253, endPoint x: 127, endPoint y: 252, distance: 91.1
click at [127, 252] on textarea "**********" at bounding box center [157, 228] width 185 height 131
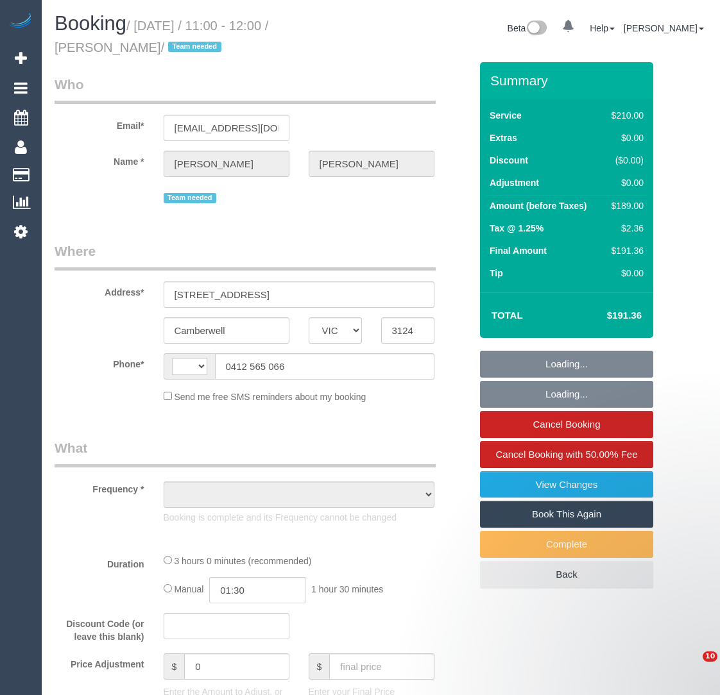
select select "VIC"
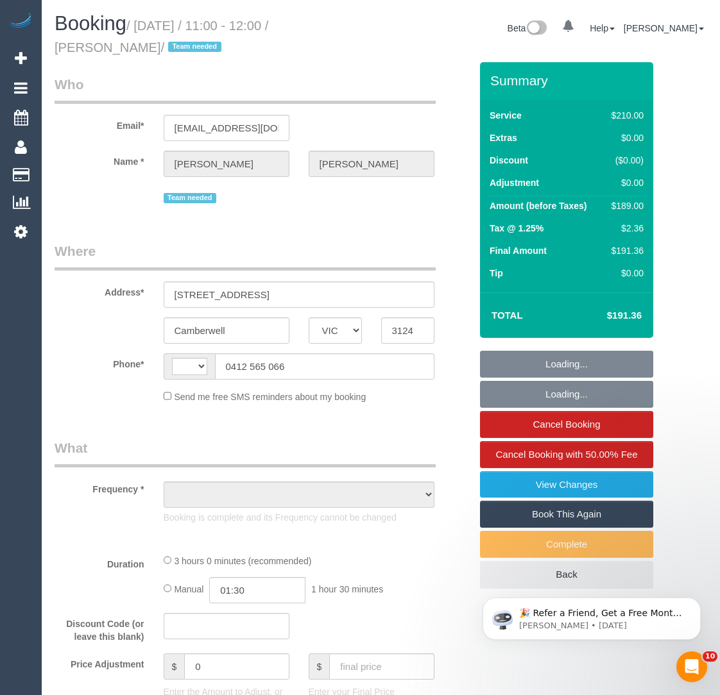
select select "object:310"
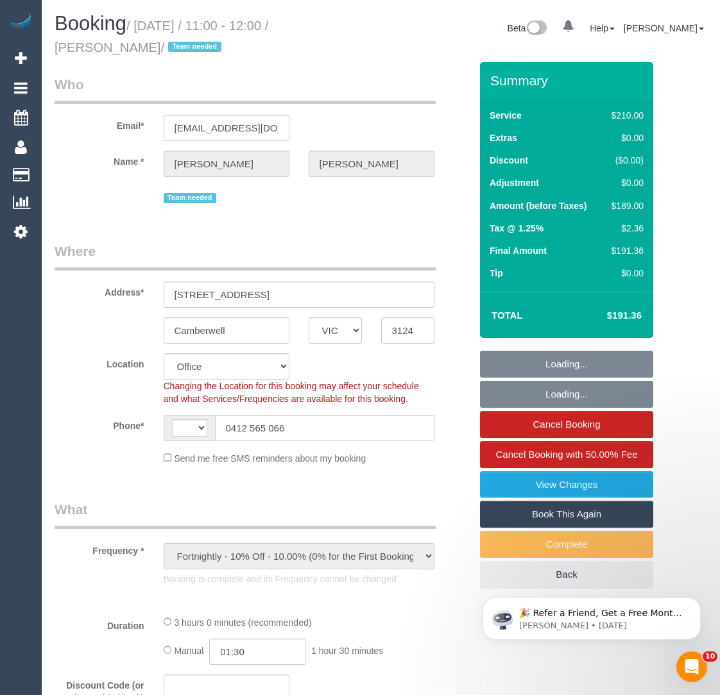
select select "180"
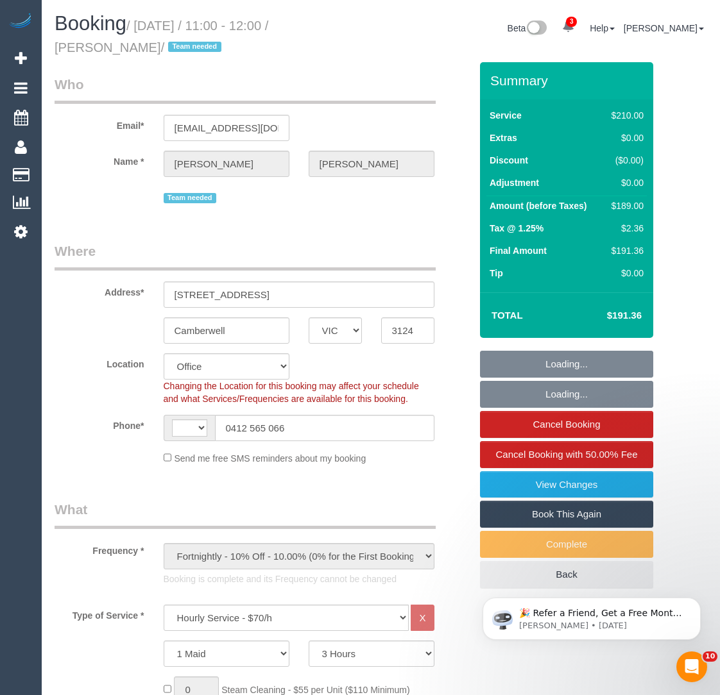
select select "string:AU"
select select "object:935"
select select "number:28"
select select "number:14"
select select "number:19"
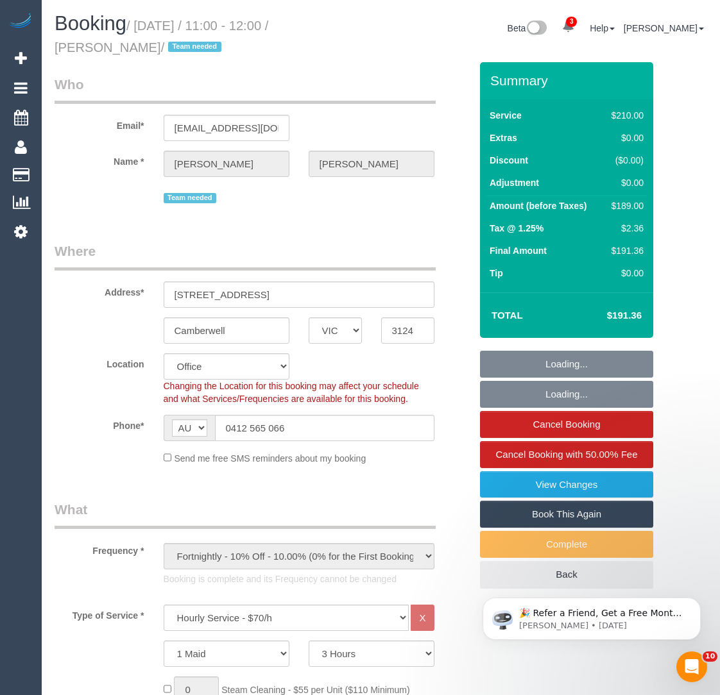
select select "number:22"
select select "number:35"
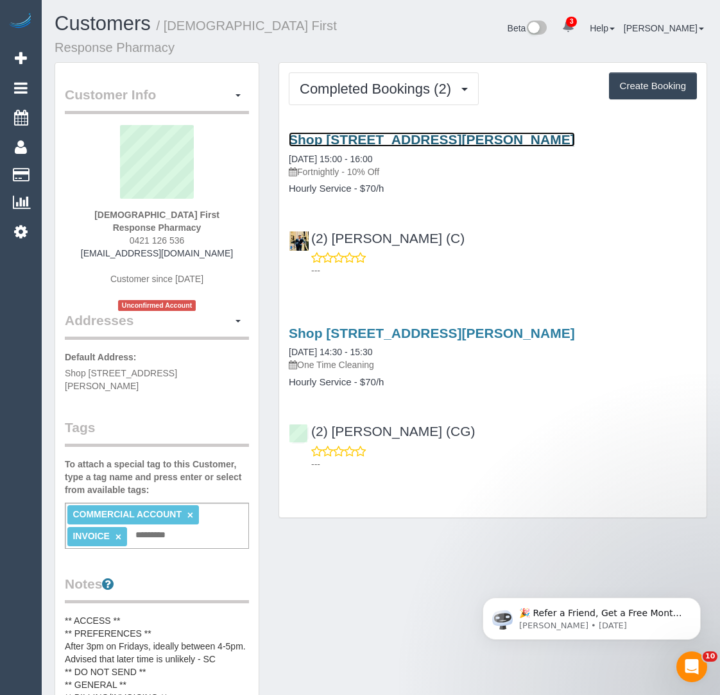
click at [351, 143] on link "Shop [STREET_ADDRESS][PERSON_NAME]" at bounding box center [432, 139] width 286 height 15
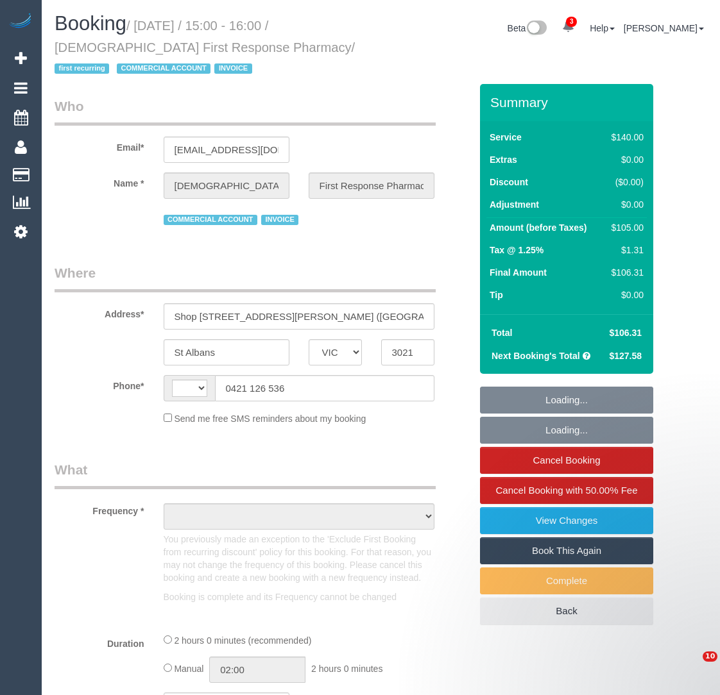
select select "VIC"
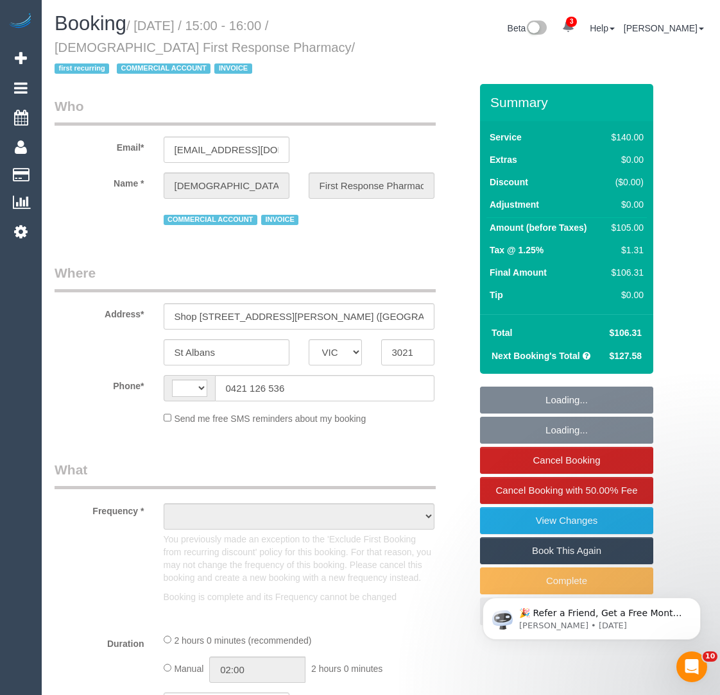
select select "string:AU"
select select "object:568"
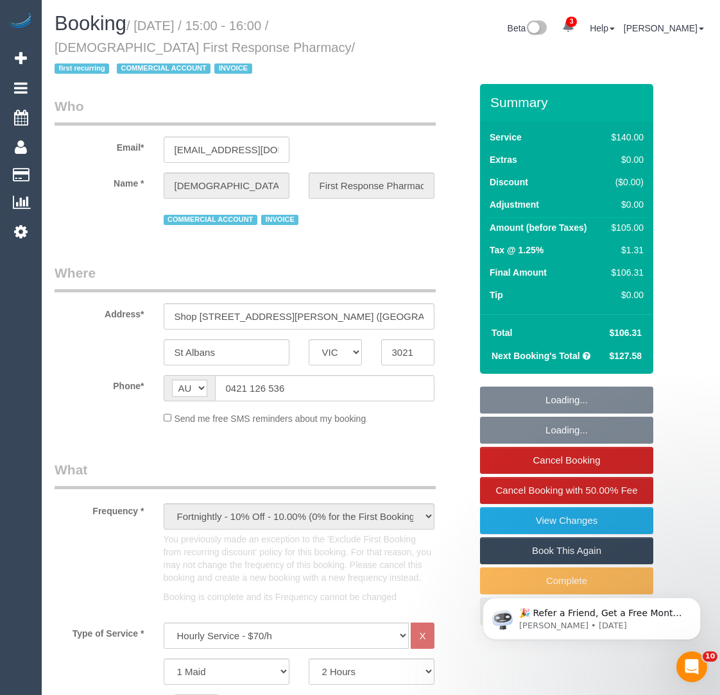
select select "number:28"
select select "number:14"
select select "number:19"
select select "number:25"
select select "number:35"
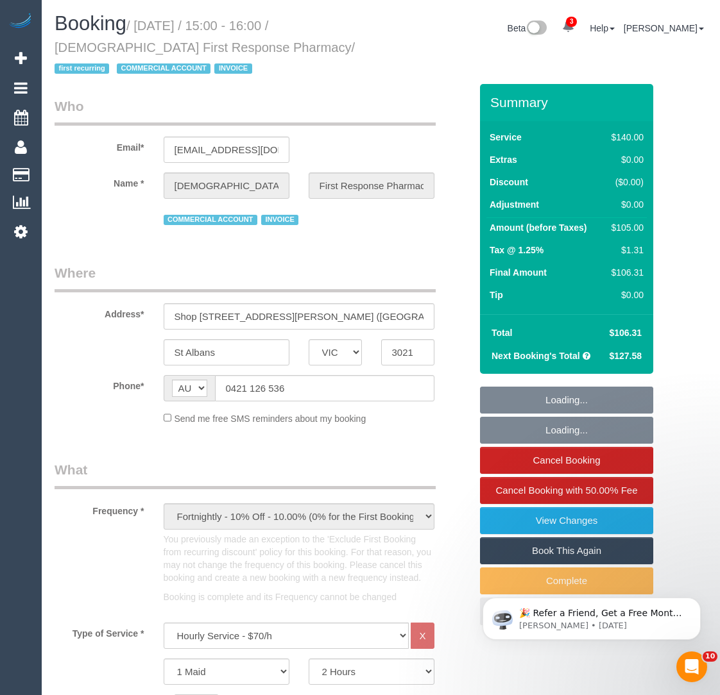
select select "number:26"
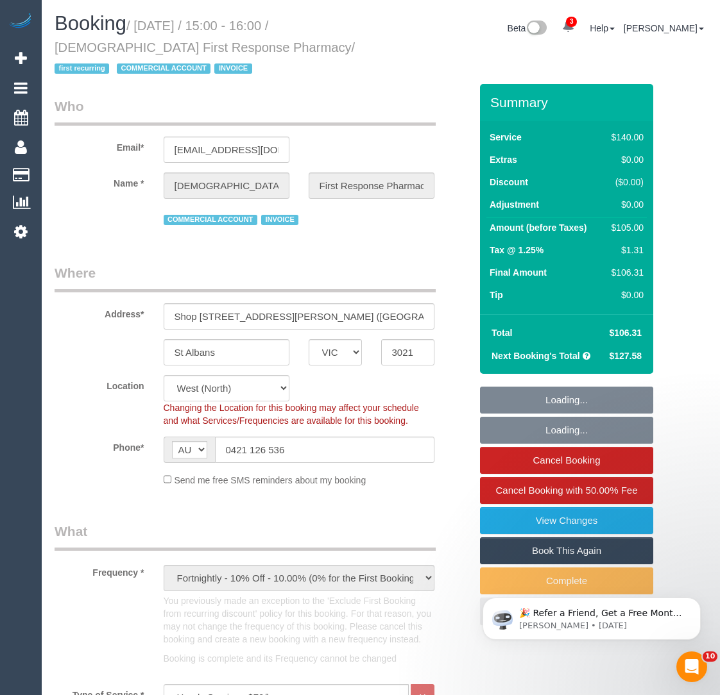
select select "object:885"
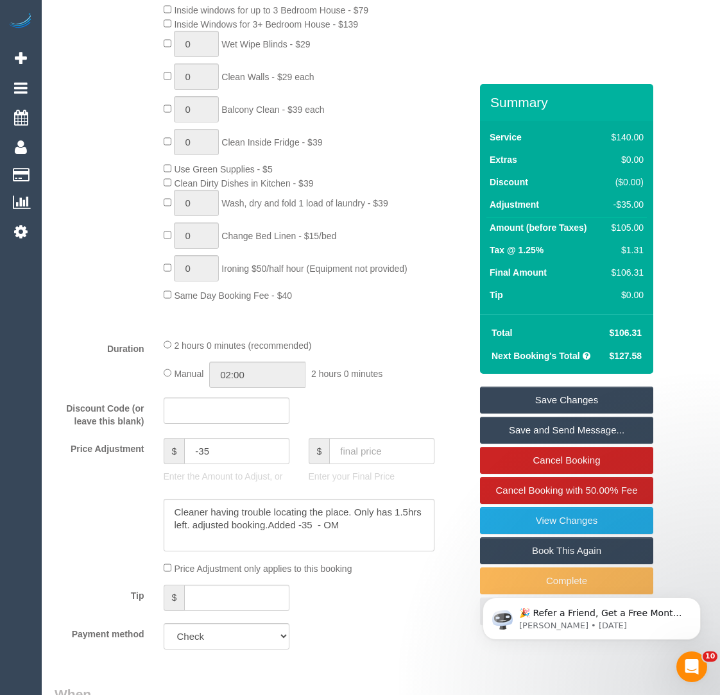
scroll to position [1044, 0]
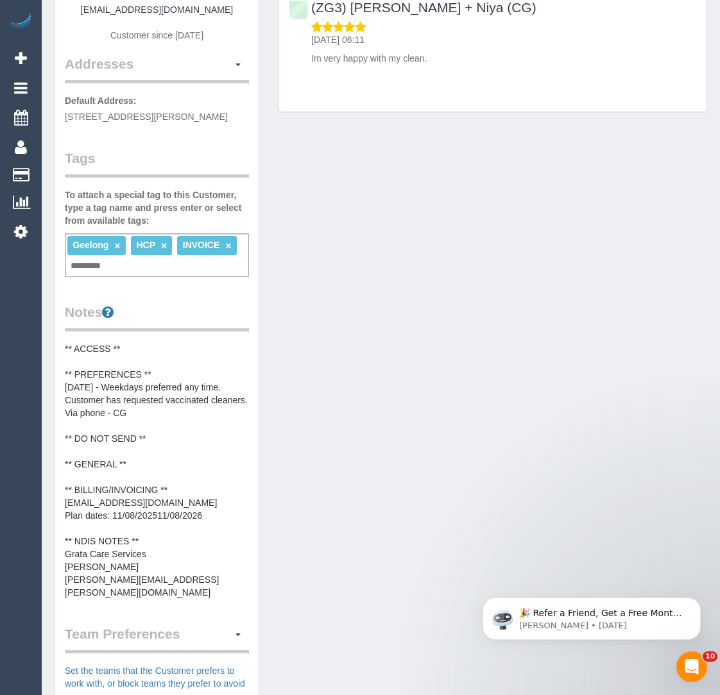
scroll to position [239, 0]
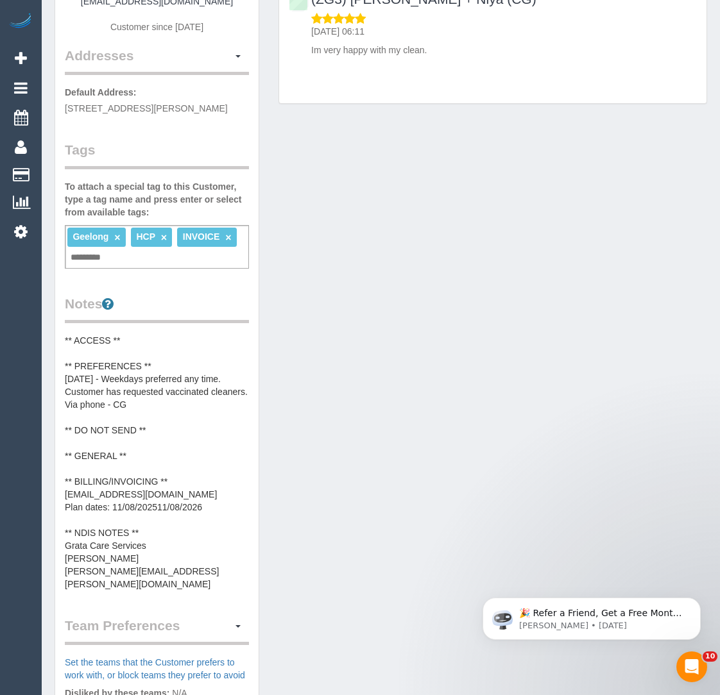
click at [155, 508] on pre "** ACCESS ** ** PREFERENCES ** 05/08/25 - Weekdays preferred any time. Customer…" at bounding box center [157, 462] width 184 height 257
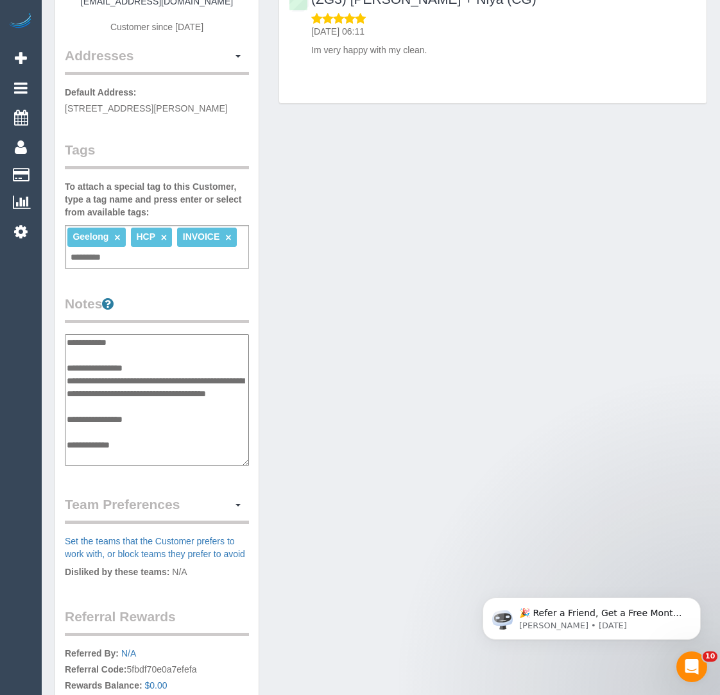
scroll to position [128, 0]
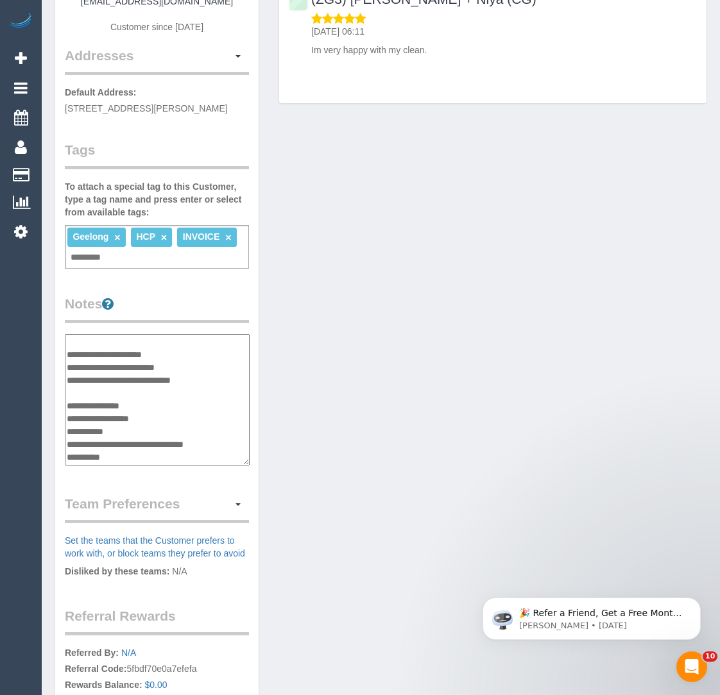
drag, startPoint x: 204, startPoint y: 362, endPoint x: 67, endPoint y: 365, distance: 137.3
click at [67, 365] on textarea "**********" at bounding box center [157, 399] width 185 height 131
click at [113, 440] on textarea "**********" at bounding box center [157, 399] width 185 height 131
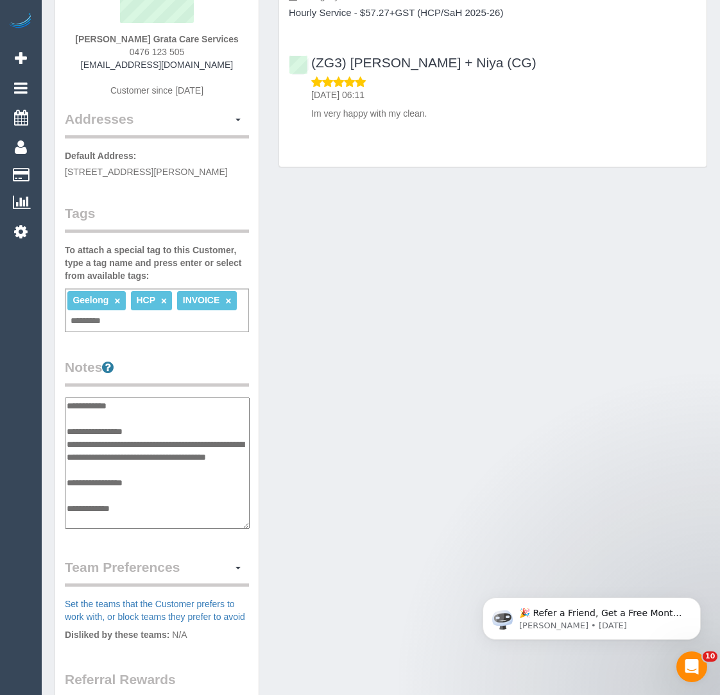
scroll to position [0, 0]
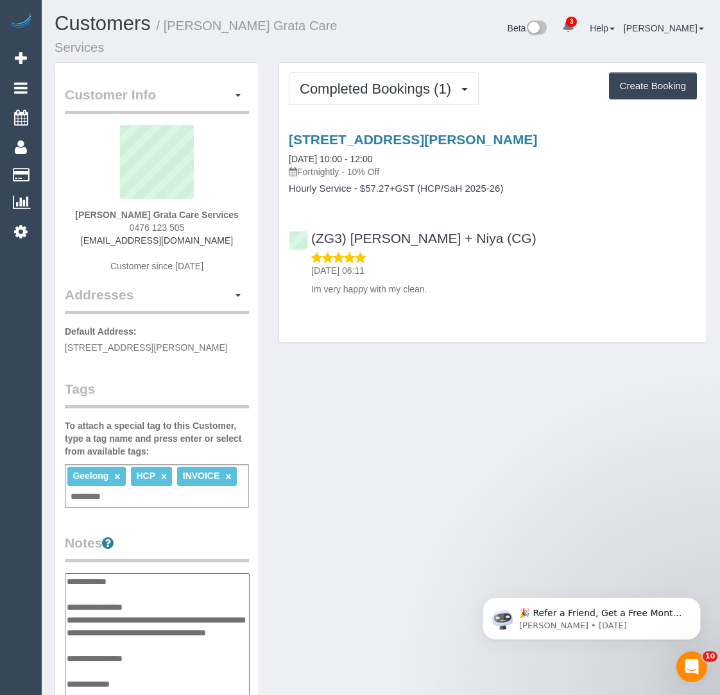
drag, startPoint x: 282, startPoint y: 133, endPoint x: 554, endPoint y: 137, distance: 272.0
click at [554, 137] on div "53 Massey Crescent, Curlewis, VIC 3222 16/08/2025 10:00 - 12:00 Fortnightly - 1…" at bounding box center [492, 163] width 427 height 62
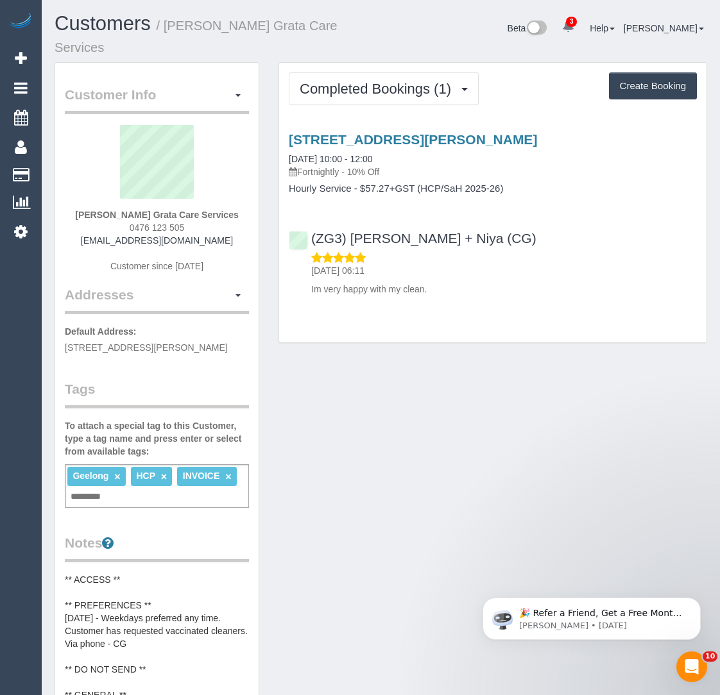
copy link "53 Massey Crescent, Curlewis, VIC 3222"
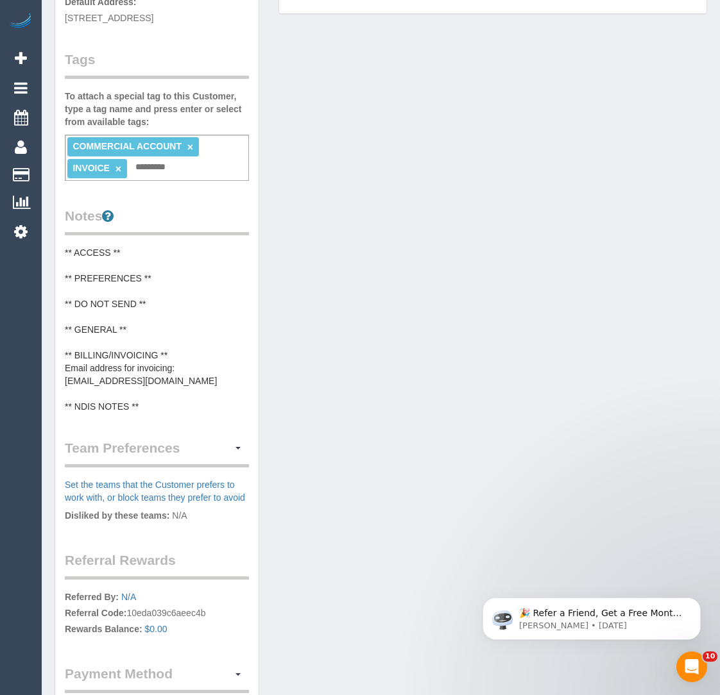
scroll to position [343, 0]
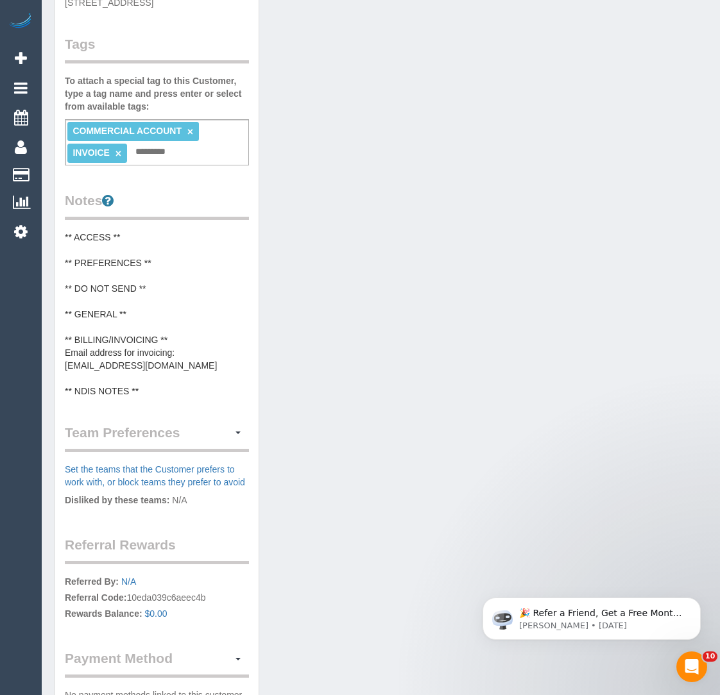
click at [110, 364] on pre "** ACCESS ** ** PREFERENCES ** ** DO NOT SEND ** ** GENERAL ** ** BILLING/INVOI…" at bounding box center [157, 314] width 184 height 167
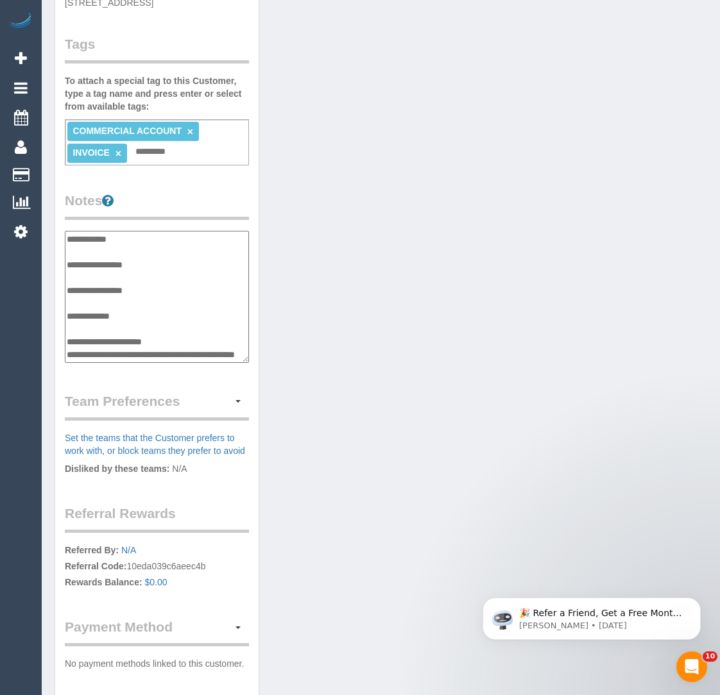
scroll to position [38, 0]
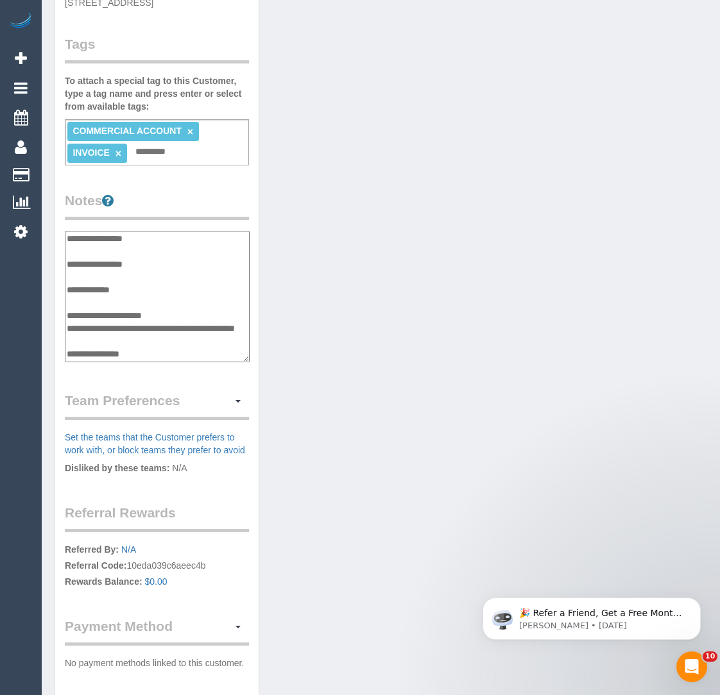
drag, startPoint x: 185, startPoint y: 328, endPoint x: 67, endPoint y: 324, distance: 117.4
click at [67, 324] on textarea "**********" at bounding box center [157, 296] width 185 height 131
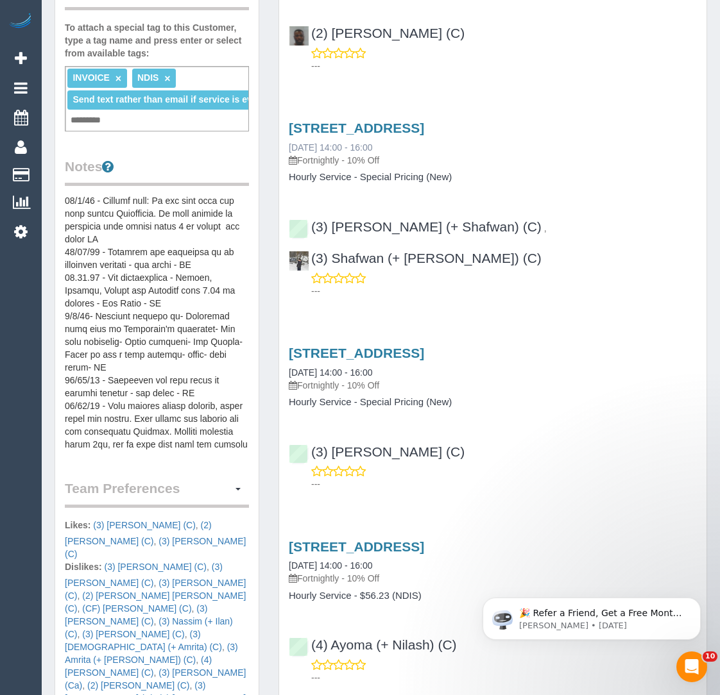
scroll to position [439, 0]
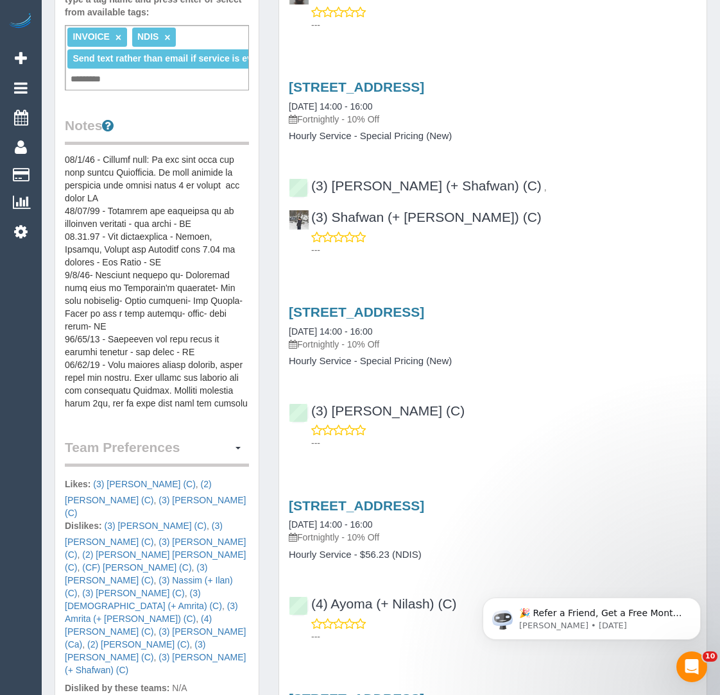
click at [200, 360] on pre at bounding box center [157, 284] width 184 height 257
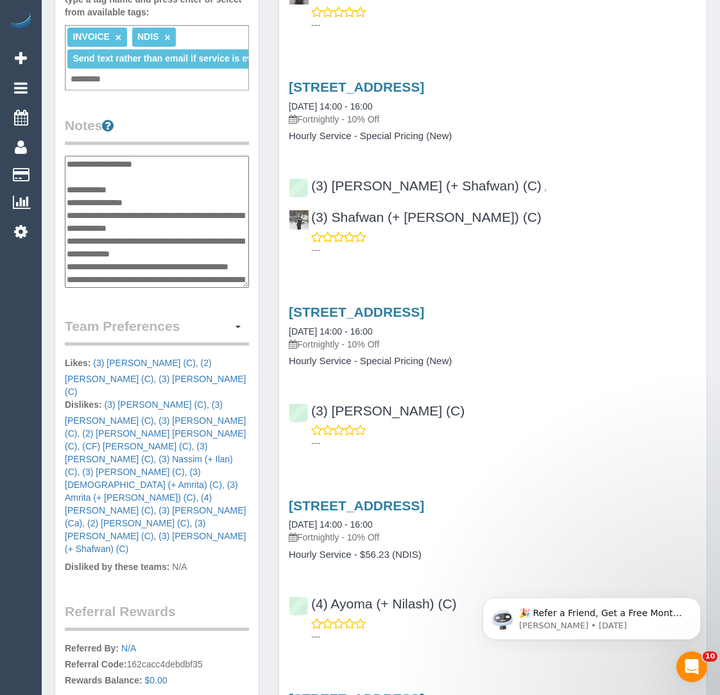
scroll to position [937, 0]
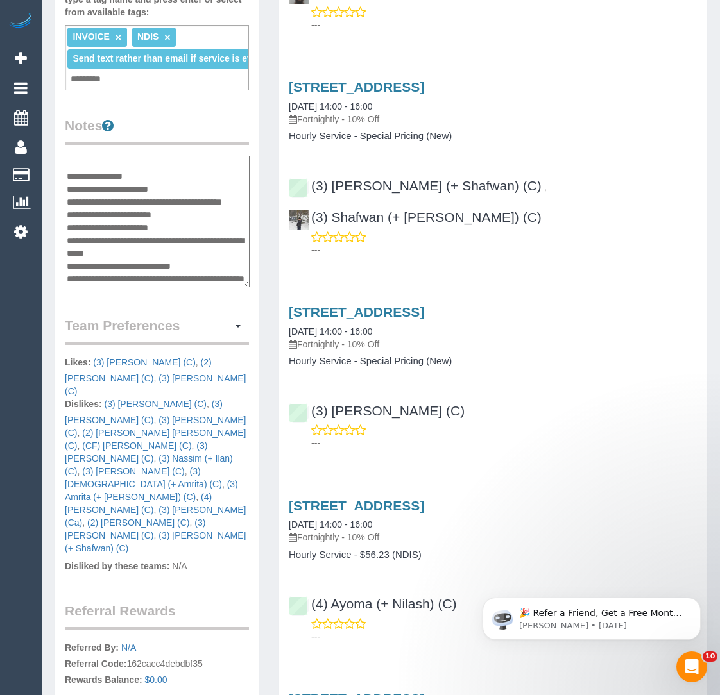
drag, startPoint x: 208, startPoint y: 211, endPoint x: 134, endPoint y: 216, distance: 74.5
click at [135, 216] on textarea at bounding box center [157, 221] width 185 height 131
